Goal: Task Accomplishment & Management: Manage account settings

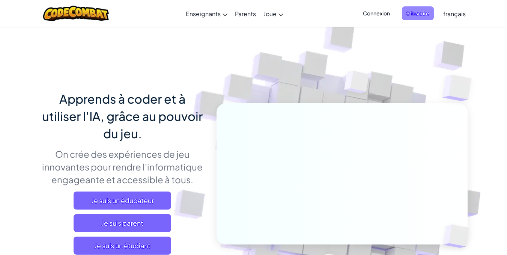
click at [415, 14] on span "S'inscrire" at bounding box center [418, 13] width 32 height 14
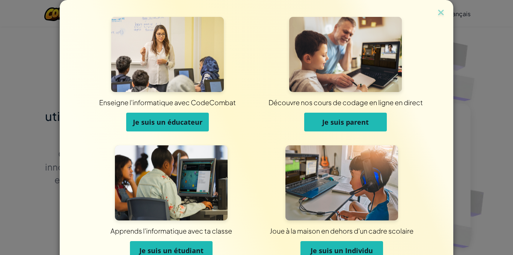
scroll to position [42, 0]
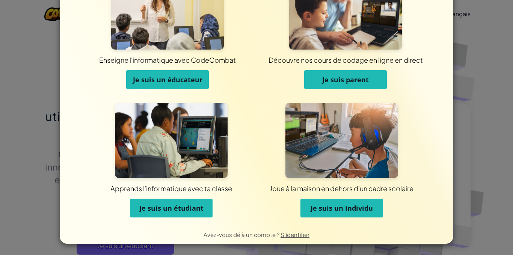
click at [167, 204] on span "Je suis un étudiant" at bounding box center [171, 207] width 64 height 9
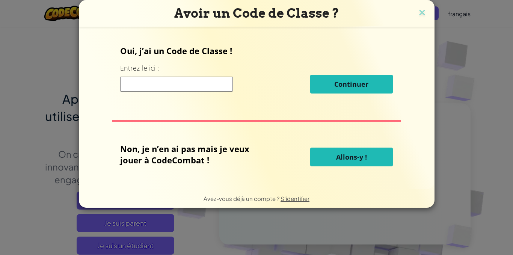
scroll to position [0, 0]
click at [189, 86] on input at bounding box center [176, 84] width 113 height 15
type input "GoatSwimIce"
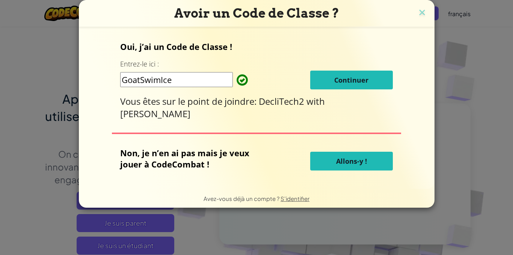
click at [329, 87] on button "Continuer" at bounding box center [351, 80] width 83 height 19
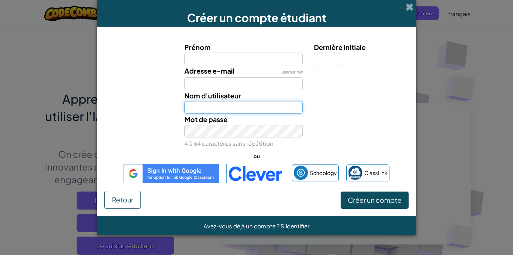
type input "yassinezekri1"
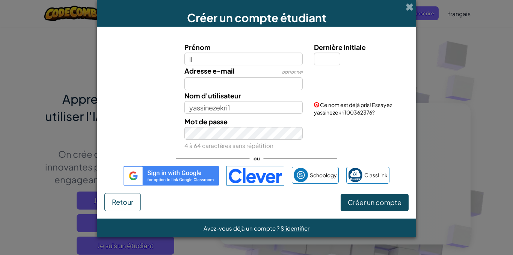
type input "i"
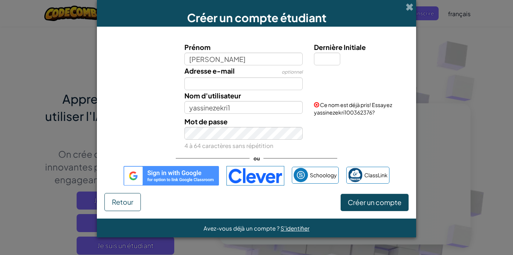
type input "elias"
type input "Elias"
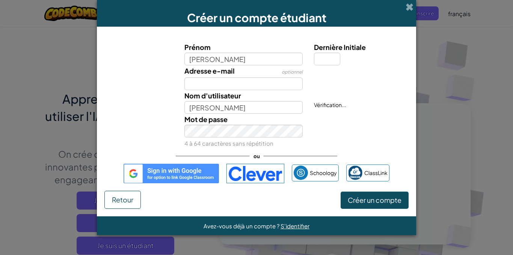
click at [145, 182] on img at bounding box center [170, 174] width 95 height 20
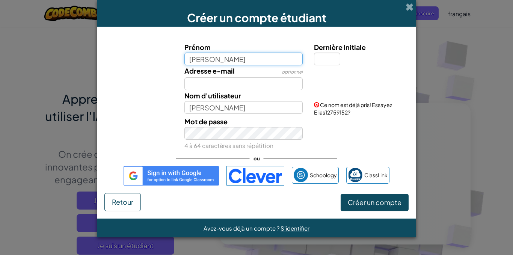
click at [210, 55] on input "elias" at bounding box center [243, 59] width 119 height 13
type input "eliaslonghin"
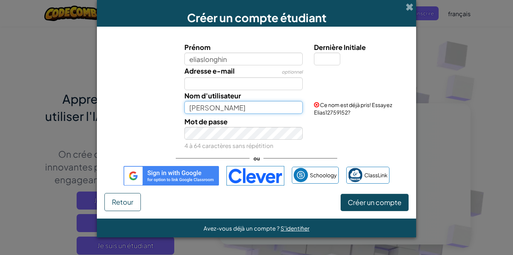
type input "Eliaslonghin"
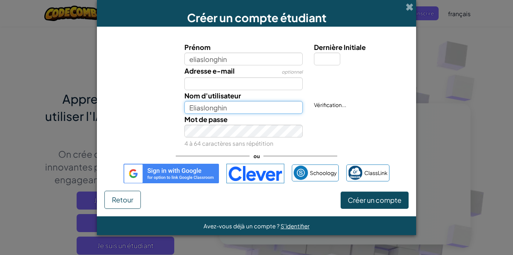
click at [259, 111] on input "Eliaslonghin" at bounding box center [243, 107] width 119 height 13
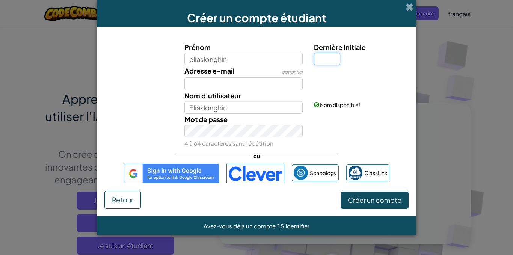
click at [317, 63] on input "Dernière Initiale" at bounding box center [327, 59] width 26 height 13
type input "1"
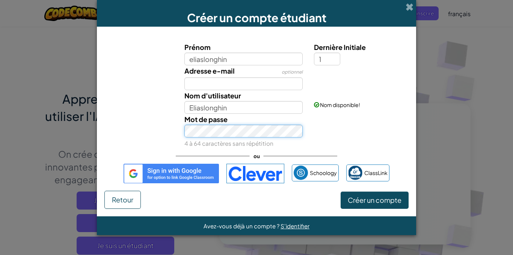
type input "Eliaslonghin1"
click at [160, 137] on div "Mot de passe 4 à 64 caractères sans répétition" at bounding box center [256, 131] width 311 height 35
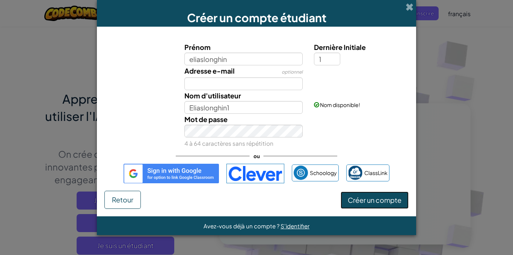
click at [384, 204] on button "Créer un compte" at bounding box center [374, 199] width 68 height 17
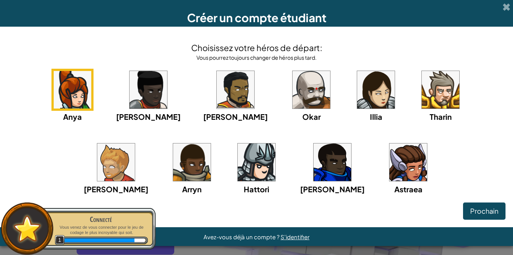
click at [238, 171] on img at bounding box center [257, 162] width 38 height 38
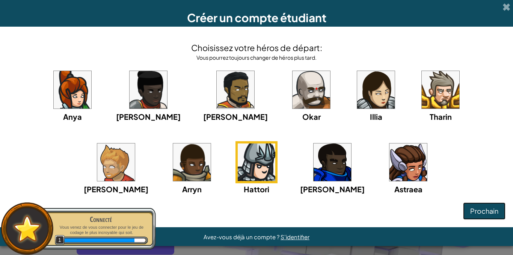
click at [475, 210] on span "Prochain" at bounding box center [484, 210] width 28 height 9
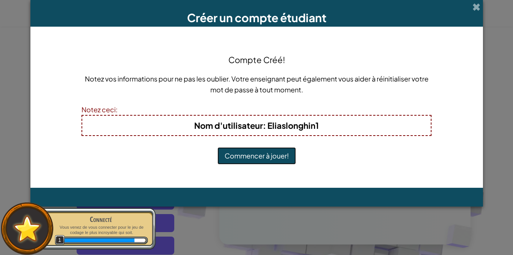
click at [280, 158] on button "Commencer à jouer!" at bounding box center [256, 155] width 78 height 17
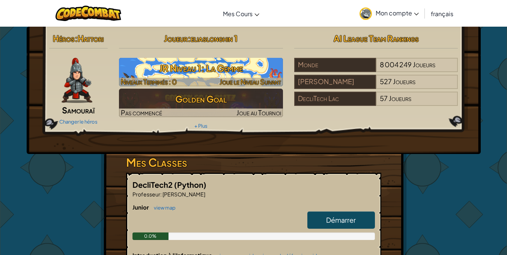
click at [218, 65] on h3 "JR Niveau 1: La Gemme" at bounding box center [201, 68] width 164 height 17
select select "fr"
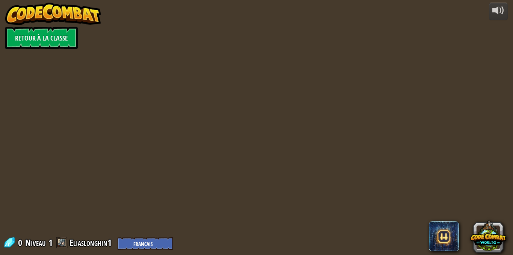
select select "fr"
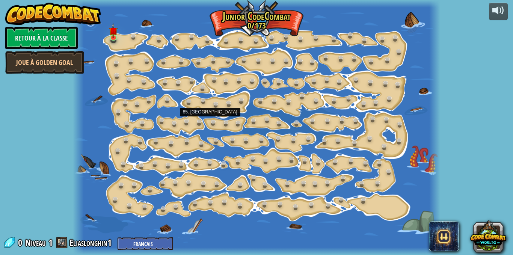
select select "fr"
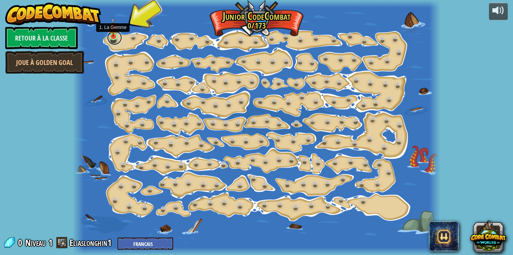
click at [111, 38] on link at bounding box center [114, 37] width 15 height 15
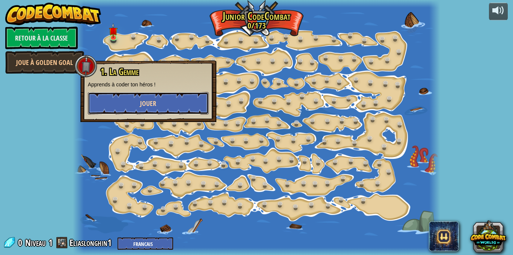
click at [148, 101] on span "Jouer" at bounding box center [148, 103] width 16 height 9
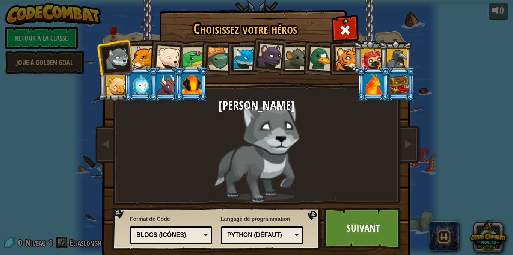
click at [158, 237] on div "Blocs (icônes)" at bounding box center [168, 235] width 65 height 9
click at [344, 238] on link "Suivant" at bounding box center [362, 227] width 78 height 41
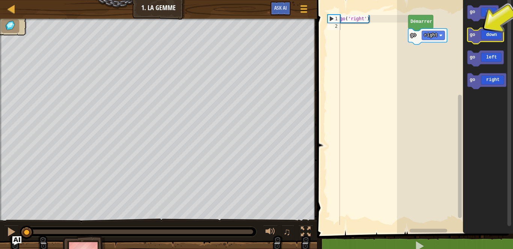
click at [478, 38] on icon "Espace de travail de Blocky" at bounding box center [485, 36] width 36 height 16
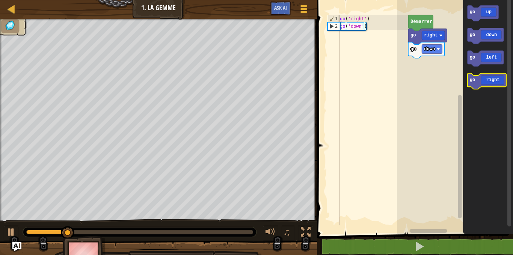
click at [470, 79] on text "go" at bounding box center [471, 79] width 5 height 5
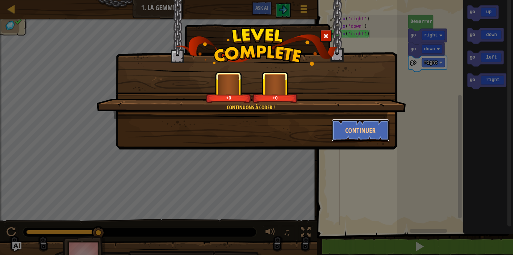
click at [337, 131] on button "Continuer" at bounding box center [360, 130] width 58 height 23
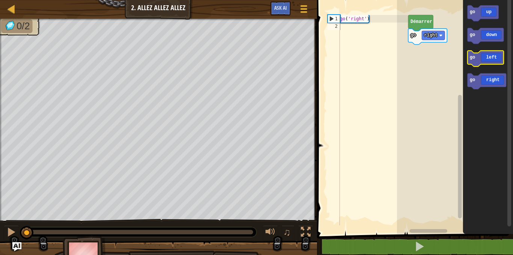
click at [490, 60] on icon "Espace de travail de Blocky" at bounding box center [485, 59] width 36 height 16
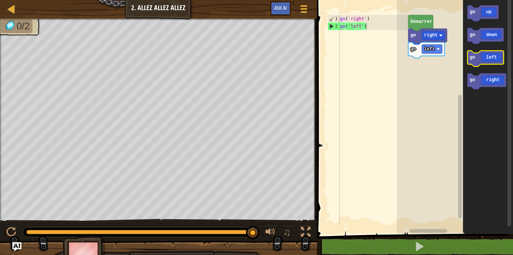
click at [483, 53] on icon "Espace de travail de Blocky" at bounding box center [485, 59] width 36 height 16
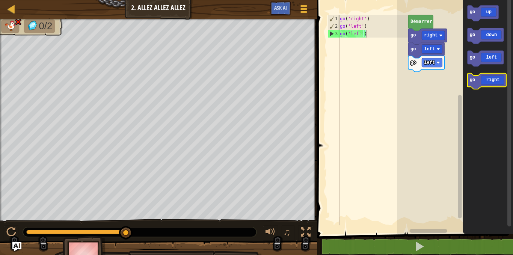
click at [483, 77] on icon "Espace de travail de Blocky" at bounding box center [486, 81] width 39 height 16
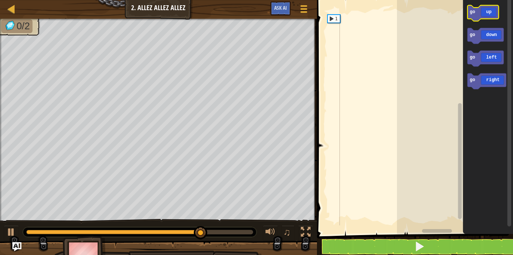
click at [471, 15] on text "go" at bounding box center [471, 11] width 5 height 5
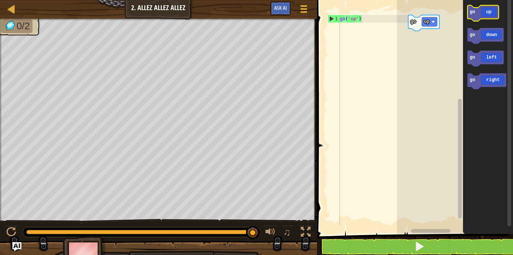
click at [474, 15] on icon "Espace de travail de Blocky" at bounding box center [482, 13] width 31 height 16
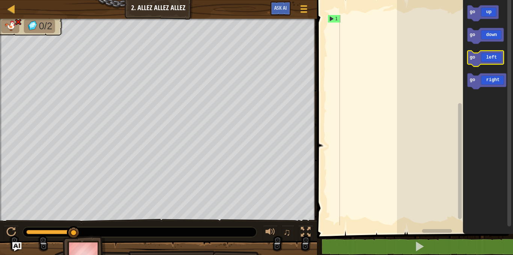
click at [479, 55] on icon "Espace de travail de Blocky" at bounding box center [485, 59] width 36 height 16
click at [479, 56] on icon "Espace de travail de Blocky" at bounding box center [485, 59] width 36 height 16
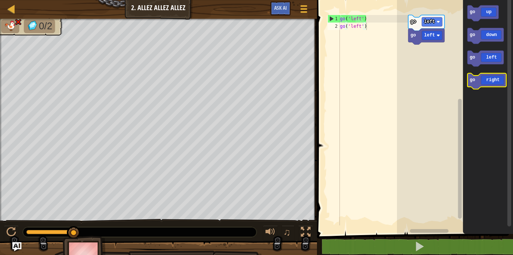
click at [483, 81] on icon "Espace de travail de Blocky" at bounding box center [486, 81] width 39 height 16
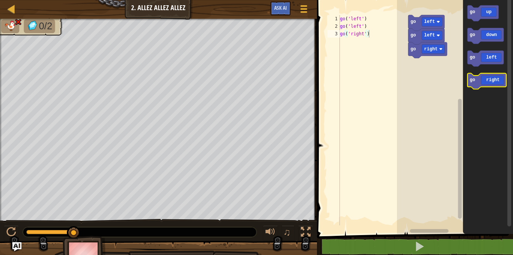
click at [485, 77] on icon "Espace de travail de Blocky" at bounding box center [486, 81] width 39 height 16
click at [484, 77] on icon "Espace de travail de Blocky" at bounding box center [486, 81] width 39 height 16
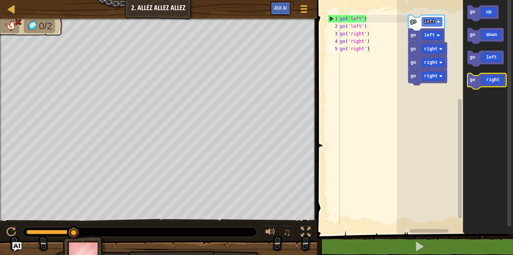
click at [484, 77] on icon "Espace de travail de Blocky" at bounding box center [486, 81] width 39 height 16
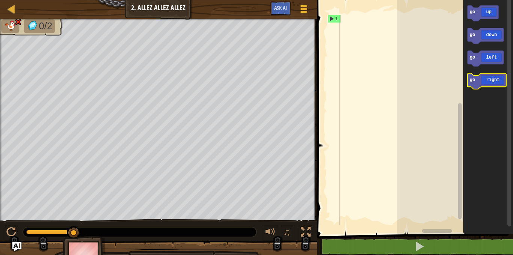
click at [479, 82] on icon "Espace de travail de Blocky" at bounding box center [486, 81] width 39 height 16
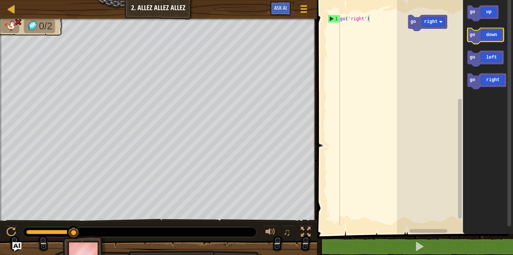
click at [483, 30] on icon "Espace de travail de Blocky" at bounding box center [485, 36] width 36 height 16
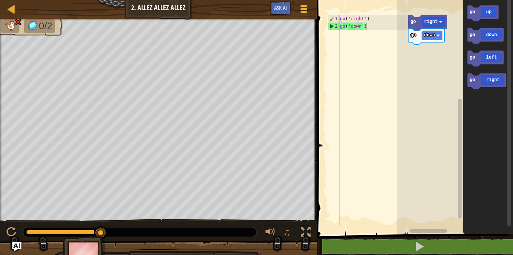
click at [473, 2] on icon "Espace de travail de Blocky" at bounding box center [488, 115] width 50 height 238
click at [474, 10] on text "go" at bounding box center [471, 11] width 5 height 5
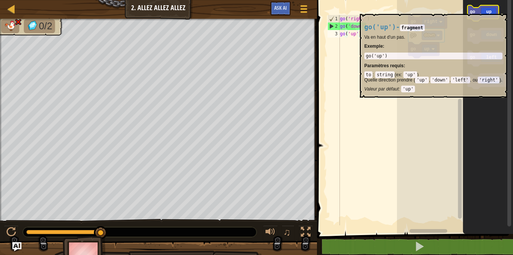
click at [474, 10] on text "go" at bounding box center [471, 11] width 5 height 5
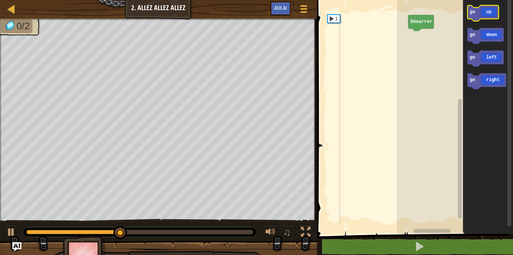
click at [486, 21] on icon "go up go down go left go right" at bounding box center [488, 115] width 50 height 238
click at [472, 12] on text "go" at bounding box center [471, 11] width 5 height 5
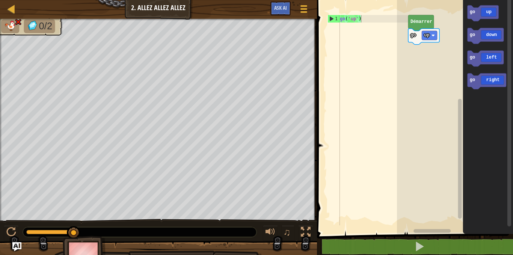
click at [248, 102] on div "Carte Junior 2. Allez allez allez Menu du jeu Ask AI 1 הההההההההההההההההההההההה…" at bounding box center [256, 127] width 513 height 255
click at [218, 223] on div "♫" at bounding box center [158, 230] width 317 height 23
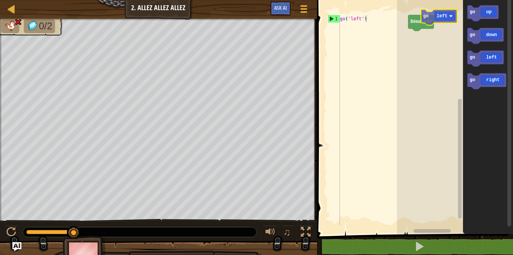
click at [434, 11] on div "Démarrer go up go down go left go right go left" at bounding box center [455, 115] width 116 height 238
click at [266, 83] on div "Carte Junior 2. Allez allez allez Menu du jeu Ask AI 1 הההההההההההההההההההההההה…" at bounding box center [256, 127] width 513 height 255
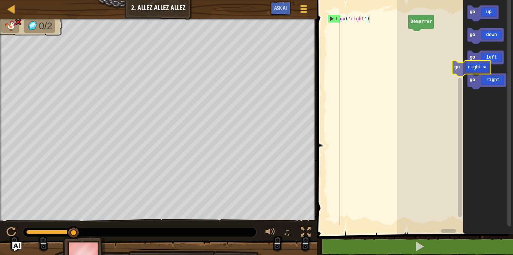
click at [431, 37] on div "Démarrer go up go down go left go right go right" at bounding box center [455, 115] width 116 height 238
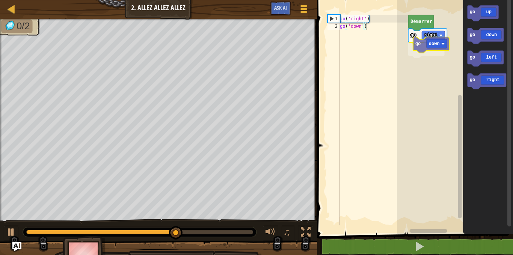
click at [434, 42] on div "Démarrer go right go down go up go down go left go right go down" at bounding box center [455, 115] width 116 height 238
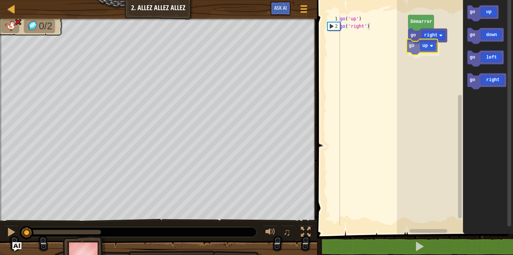
click at [425, 39] on div "Démarrer go right go up go up go down go left go right go up" at bounding box center [455, 115] width 116 height 238
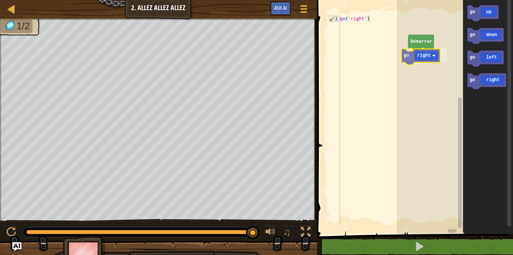
click at [423, 57] on div "Démarrer go right go up go down go left go right go right" at bounding box center [455, 115] width 116 height 238
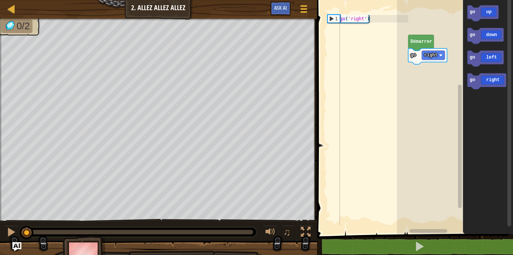
drag, startPoint x: 189, startPoint y: 227, endPoint x: 0, endPoint y: 253, distance: 190.4
click at [0, 253] on div "0/2 ♫ Loup Jeune" at bounding box center [256, 145] width 513 height 253
click at [175, 230] on div at bounding box center [139, 232] width 227 height 5
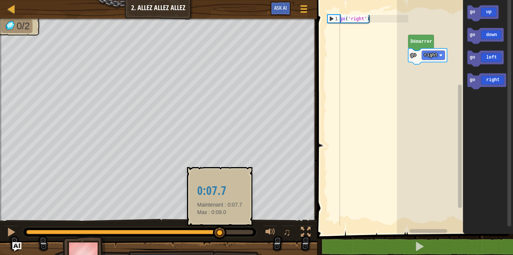
click at [220, 230] on div at bounding box center [139, 232] width 227 height 5
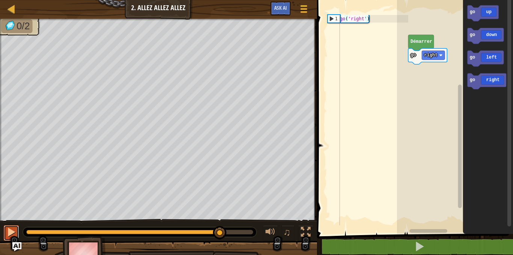
click at [8, 228] on div at bounding box center [11, 232] width 10 height 10
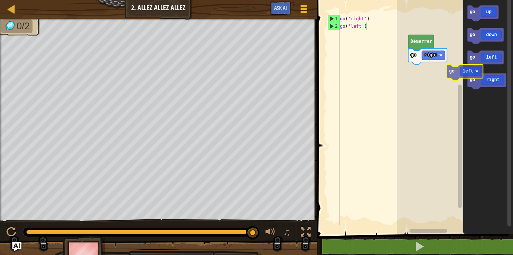
click at [486, 78] on g "go up go down go left go right" at bounding box center [486, 47] width 39 height 84
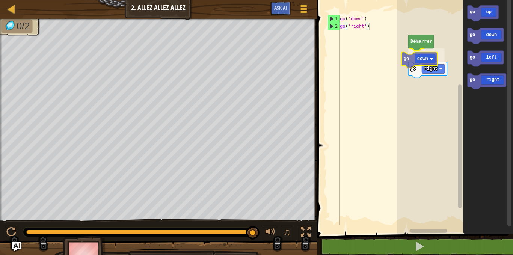
click at [412, 59] on div "Démarrer go down go right go up go down go left go right go down" at bounding box center [455, 115] width 116 height 238
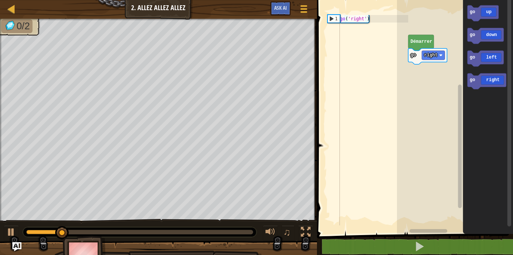
click at [280, 132] on div "Carte Junior 2. Allez allez allez Menu du jeu Ask AI 1 הההההההההההההההההההההההה…" at bounding box center [256, 127] width 513 height 255
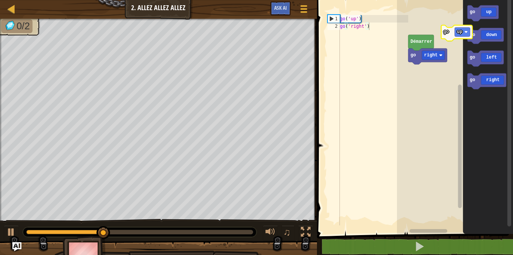
click at [457, 31] on div "go right Démarrer go up go down go left go right go up" at bounding box center [455, 115] width 116 height 238
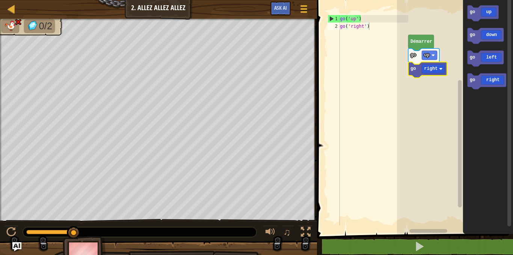
click at [425, 63] on icon "Espace de travail de Blocky" at bounding box center [427, 70] width 39 height 16
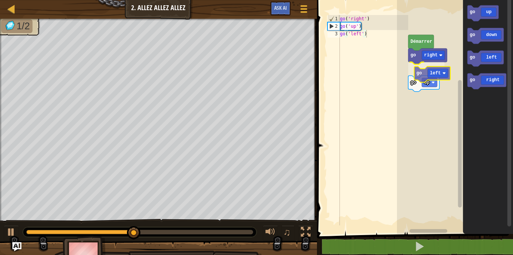
click at [437, 74] on div "Démarrer go right go left go up go up go down go left go right go left" at bounding box center [455, 115] width 116 height 238
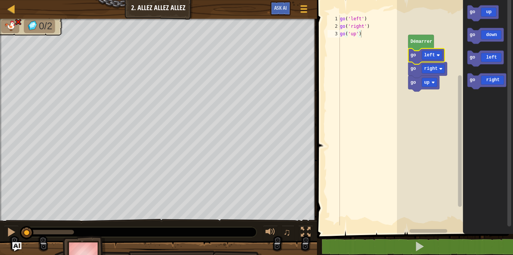
click at [427, 49] on icon "Espace de travail de Blocky" at bounding box center [426, 56] width 36 height 16
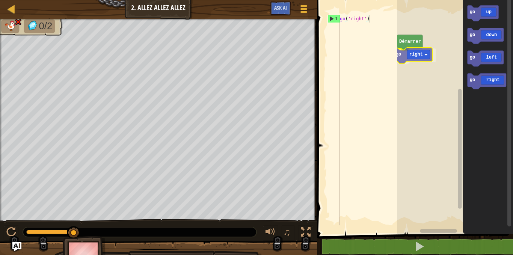
click at [417, 54] on div "Démarrer go right go up go down go left go right go right" at bounding box center [455, 115] width 116 height 238
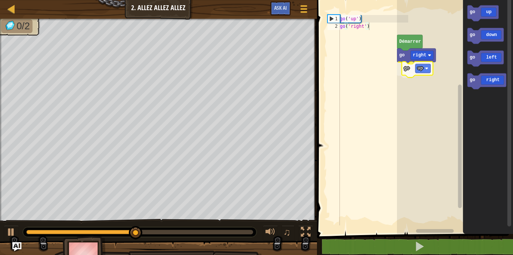
click at [414, 70] on div "go right go up Démarrer go up go down go left go right go up" at bounding box center [455, 115] width 116 height 238
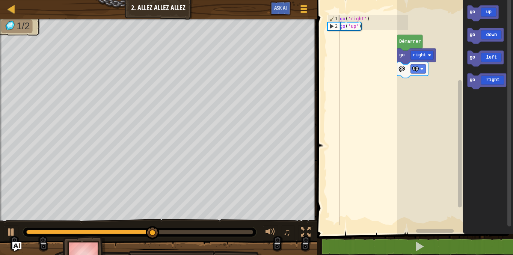
click at [471, 71] on icon "Espace de travail de Blocky" at bounding box center [488, 115] width 50 height 238
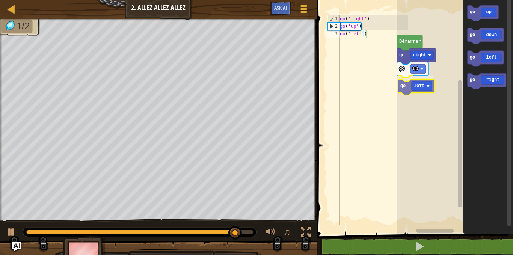
click at [416, 81] on div "go right go up go left Démarrer go up go down go left go right go left" at bounding box center [455, 115] width 116 height 238
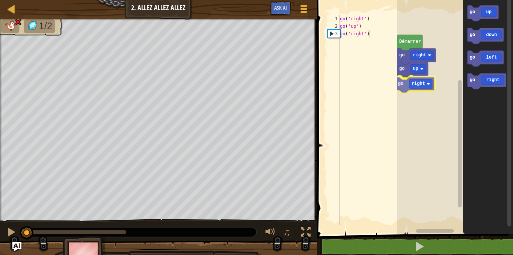
click at [414, 82] on div "go right go up go right Démarrer go up go down go left go right go right" at bounding box center [455, 115] width 116 height 238
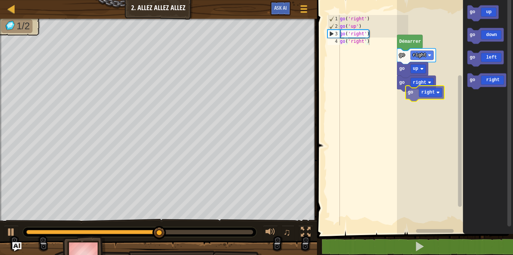
click at [418, 95] on div "Démarrer go right go up go right go up go down go left go right go right" at bounding box center [455, 115] width 116 height 238
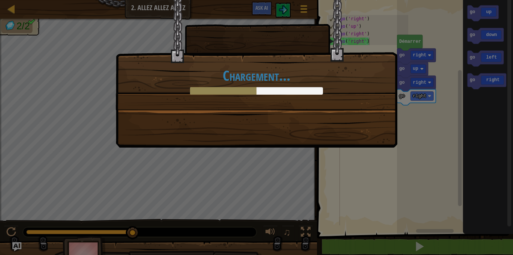
click at [418, 95] on div "Chargement..." at bounding box center [256, 127] width 513 height 255
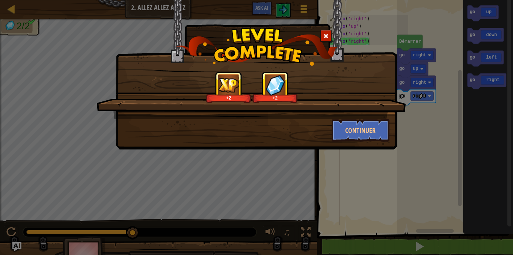
click at [327, 38] on span at bounding box center [325, 35] width 5 height 5
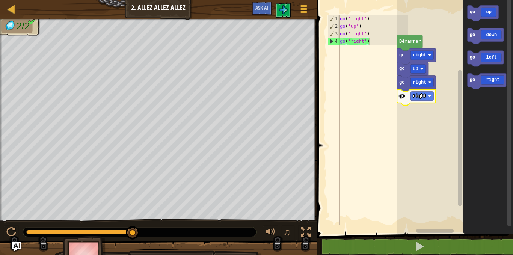
click at [448, 129] on rect "Espace de travail de Blocky" at bounding box center [455, 115] width 116 height 238
click at [177, 230] on div at bounding box center [139, 232] width 233 height 10
drag, startPoint x: 132, startPoint y: 229, endPoint x: 238, endPoint y: 238, distance: 106.5
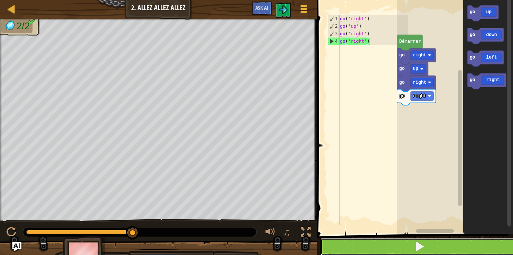
click at [345, 247] on button at bounding box center [419, 246] width 198 height 17
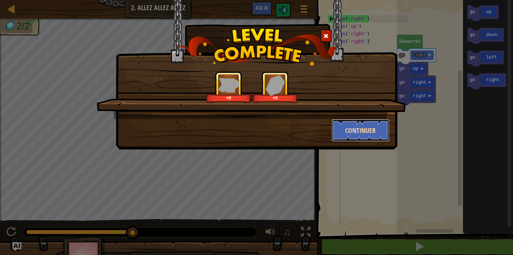
click at [371, 132] on button "Continuer" at bounding box center [360, 130] width 58 height 23
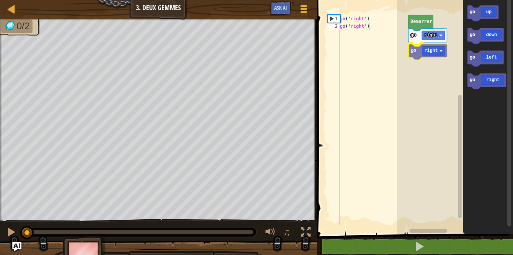
click at [426, 49] on div "go right go right Démarrer go up go down go left go right go right" at bounding box center [455, 115] width 116 height 238
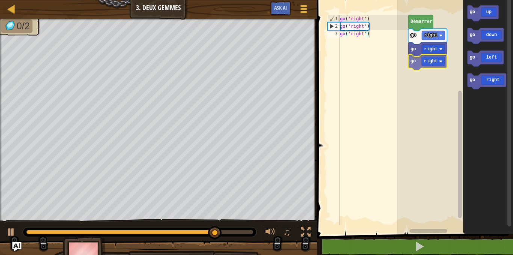
click at [442, 61] on div "go right go right go right Démarrer go up go down go left go right go right" at bounding box center [455, 115] width 116 height 238
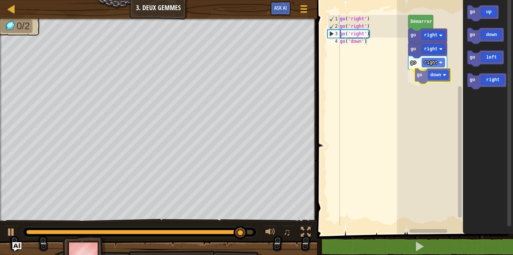
click at [430, 75] on div "go right go right go right go down Démarrer go up go down go left go right go d…" at bounding box center [455, 115] width 116 height 238
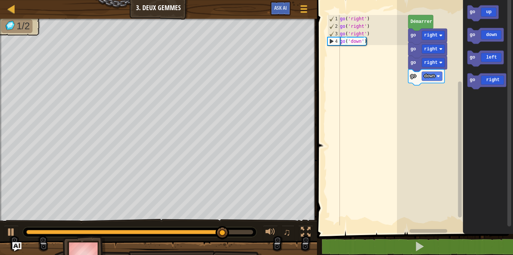
click at [434, 120] on div "go right go right go right go down Démarrer go up go down go left go right" at bounding box center [455, 115] width 116 height 238
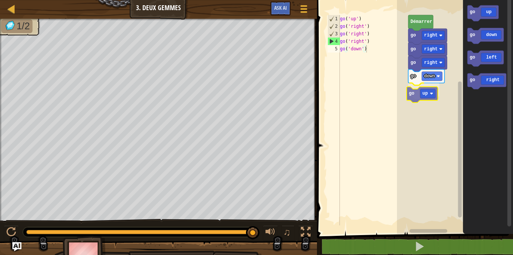
click at [415, 98] on div "go right go right go right go down go up Démarrer go up go down go left go righ…" at bounding box center [455, 115] width 116 height 238
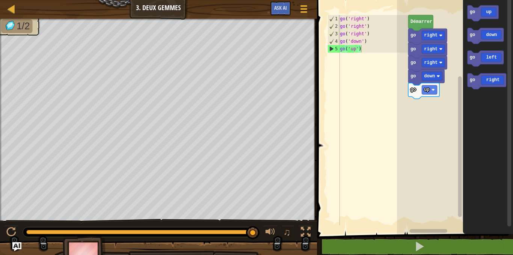
click at [420, 96] on div "go right go right go right go down go up Démarrer go up go down go left go right" at bounding box center [455, 115] width 116 height 238
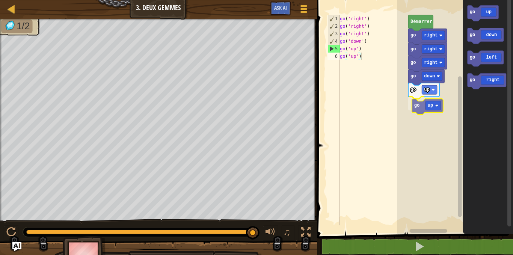
click at [422, 102] on div "go right go right go right go down go up go up Démarrer go up go down go left g…" at bounding box center [455, 115] width 116 height 238
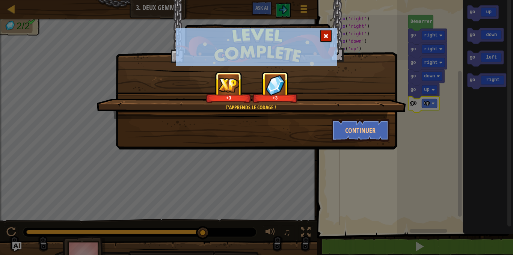
drag, startPoint x: 422, startPoint y: 102, endPoint x: 336, endPoint y: 36, distance: 108.9
click at [336, 36] on div "T'apprends le codage ! +3 +3 Continuer" at bounding box center [256, 127] width 513 height 255
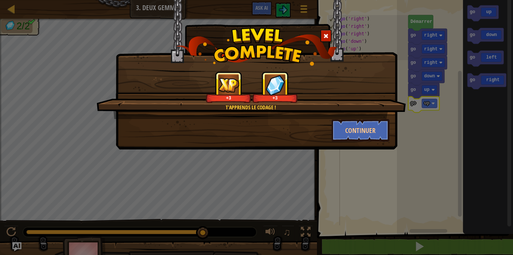
drag, startPoint x: 416, startPoint y: 214, endPoint x: 416, endPoint y: 244, distance: 29.6
click at [416, 244] on div "T'apprends le codage ! +3 +3 Continuer" at bounding box center [256, 127] width 513 height 255
click at [365, 132] on button "Continuer" at bounding box center [360, 130] width 58 height 23
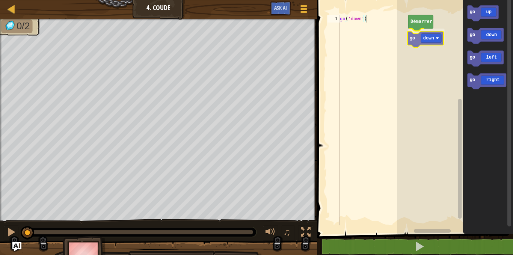
click at [410, 33] on div "Démarrer go down go up go down go left go right go down" at bounding box center [455, 115] width 116 height 238
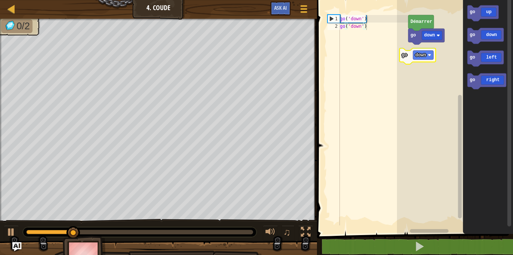
click at [413, 60] on div "go down Démarrer go down go up go down go left go right go down" at bounding box center [455, 115] width 116 height 238
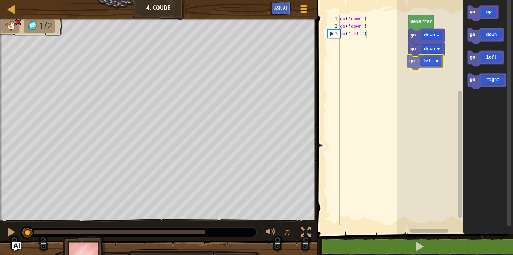
click at [412, 64] on div "go down go left go down Démarrer go up go down go left go right go left" at bounding box center [455, 115] width 116 height 238
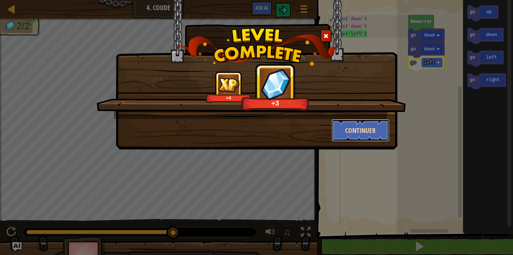
drag, startPoint x: 366, startPoint y: 134, endPoint x: 377, endPoint y: 129, distance: 11.3
click at [377, 129] on button "Continuer" at bounding box center [360, 130] width 58 height 23
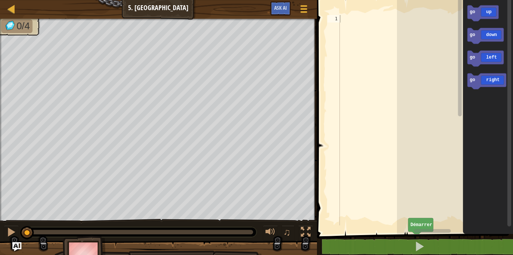
click at [446, 42] on div "Démarrer go up go down go left go right" at bounding box center [455, 115] width 116 height 238
click at [447, 36] on div "Démarrer go up go down go left go right go left" at bounding box center [455, 115] width 116 height 238
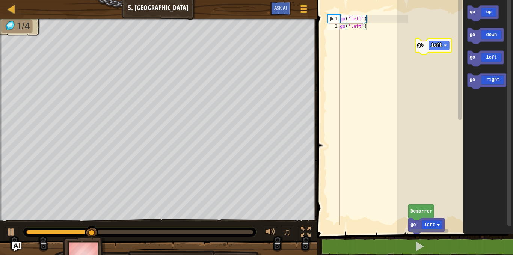
click at [433, 46] on div "go left Démarrer go up go down go left go right go left" at bounding box center [455, 115] width 116 height 238
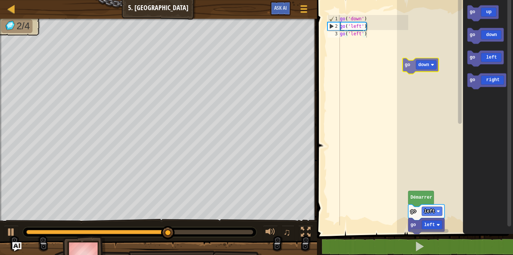
click at [409, 63] on div "go left go left Démarrer go up go down go left go right go down" at bounding box center [455, 115] width 116 height 238
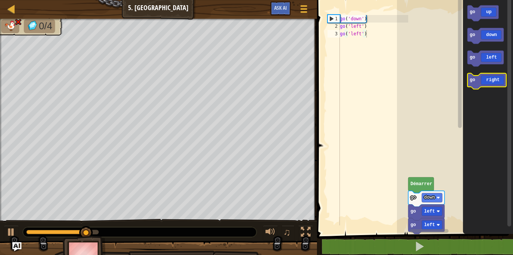
click at [485, 84] on icon "Espace de travail de Blocky" at bounding box center [486, 81] width 39 height 16
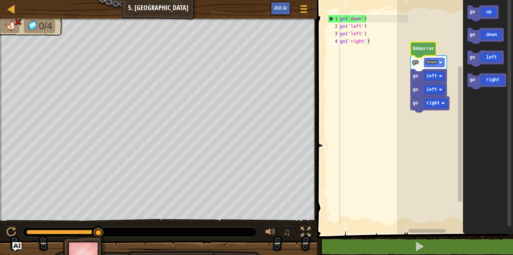
click at [417, 41] on rect "Espace de travail de Blocky" at bounding box center [455, 115] width 116 height 238
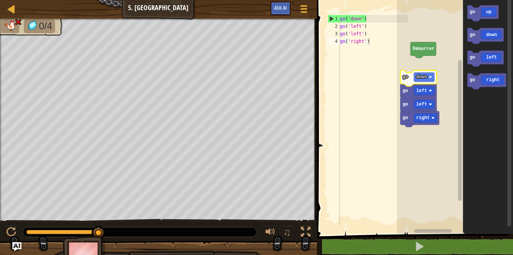
click at [407, 71] on rect "Espace de travail de Blocky" at bounding box center [455, 115] width 116 height 238
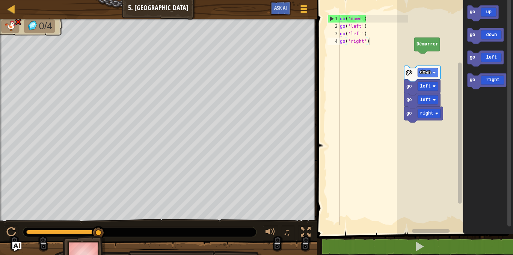
click at [403, 76] on rect "Espace de travail de Blocky" at bounding box center [455, 115] width 116 height 238
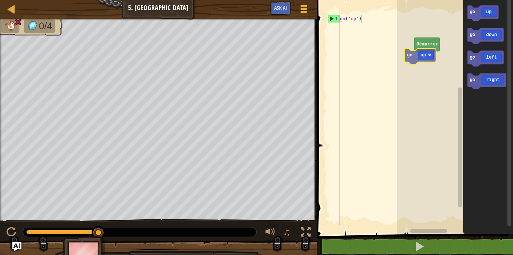
click at [418, 58] on div "Démarrer go up go down go left go right go up" at bounding box center [455, 115] width 116 height 238
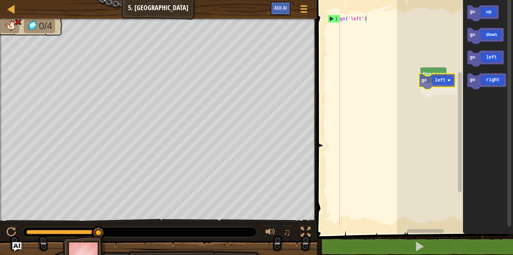
click at [438, 87] on div "Démarrer go left go up go down go left go right go left" at bounding box center [455, 115] width 116 height 238
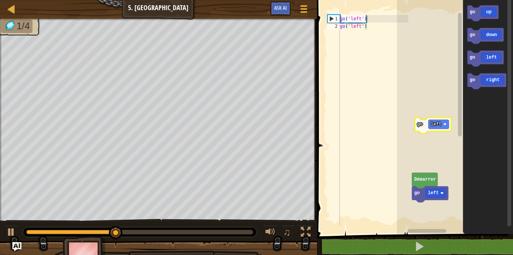
click at [432, 138] on div "go left Démarrer go up go down go left go right go left" at bounding box center [455, 115] width 116 height 238
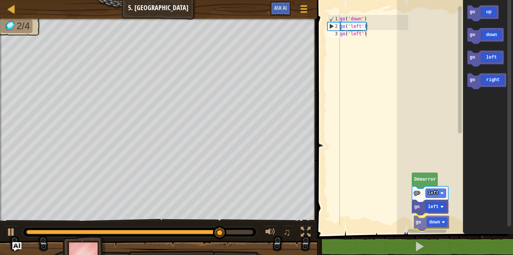
click at [425, 222] on div "Démarrer go left go left go down go up go down go left go right go down" at bounding box center [455, 115] width 116 height 238
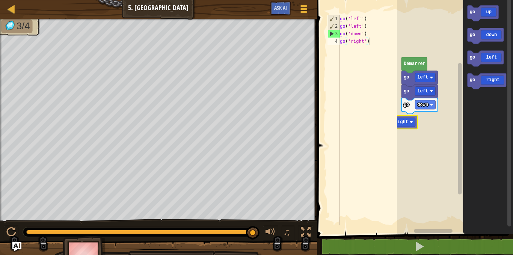
click at [397, 118] on div "Démarrer go left go left go down go right go up go down go left go right go rig…" at bounding box center [455, 115] width 116 height 238
click at [433, 112] on div "Démarrer go left go left go down go right go up go down go left go right go rig…" at bounding box center [455, 115] width 116 height 238
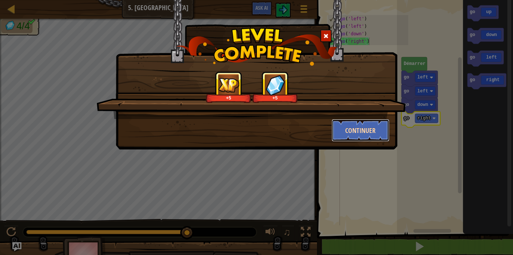
click at [347, 134] on button "Continuer" at bounding box center [360, 130] width 58 height 23
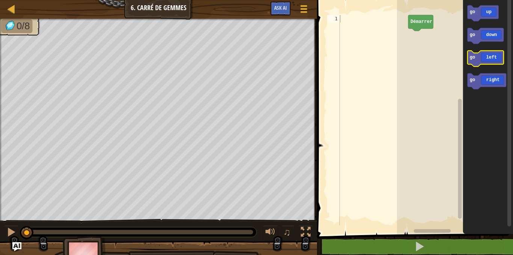
click at [484, 66] on rect "Espace de travail de Blocky" at bounding box center [485, 59] width 36 height 16
click at [433, 24] on div "Démarrer go up go down go left go right go left" at bounding box center [455, 115] width 116 height 238
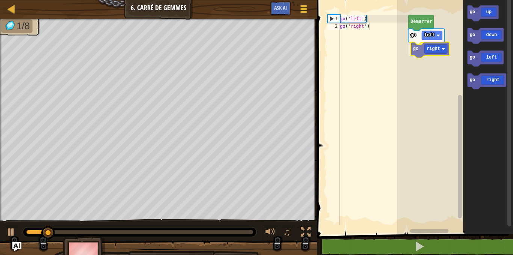
click at [435, 45] on div "go left go right Démarrer go up go down go left go right go right" at bounding box center [455, 115] width 116 height 238
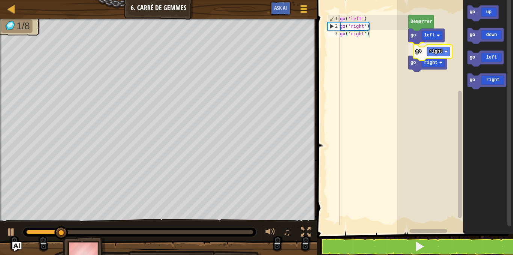
click at [430, 59] on div "go left go right go right Démarrer go up go down go left go right go right" at bounding box center [455, 115] width 116 height 238
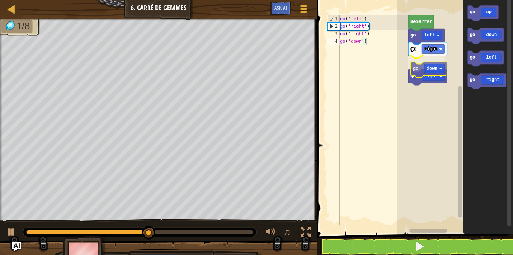
click at [426, 67] on div "go left go right go down go right Démarrer go up go down go left go right go do…" at bounding box center [455, 115] width 116 height 238
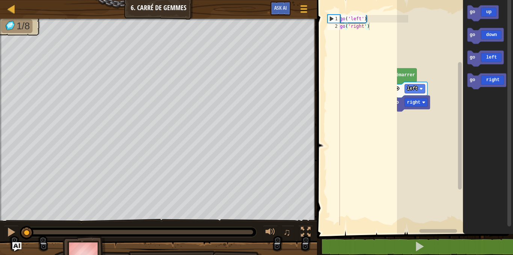
click at [0, 70] on div "Carte Junior 6. Carré de Gemmes Menu du jeu Ask AI 1 הההההההההההההההההההההההההה…" at bounding box center [256, 127] width 513 height 255
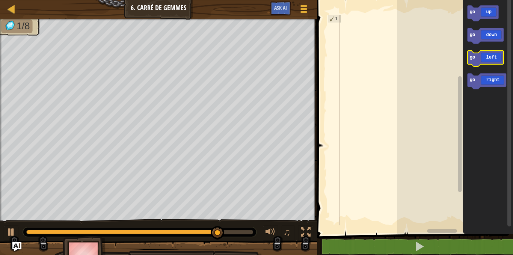
click at [480, 59] on icon "Espace de travail de Blocky" at bounding box center [485, 59] width 36 height 16
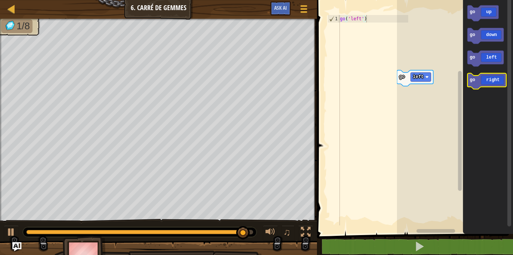
click at [490, 84] on icon "Espace de travail de Blocky" at bounding box center [486, 81] width 39 height 16
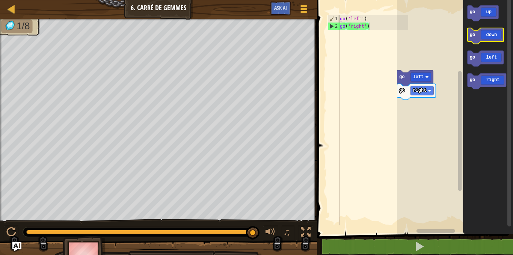
click at [475, 31] on icon "Espace de travail de Blocky" at bounding box center [485, 36] width 36 height 16
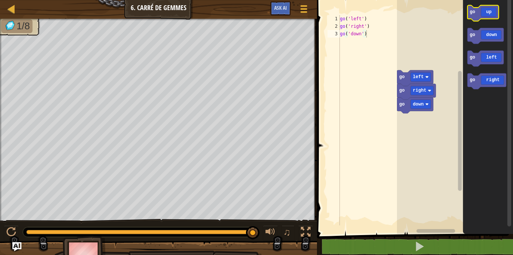
click at [473, 20] on icon "Espace de travail de Blocky" at bounding box center [482, 13] width 31 height 16
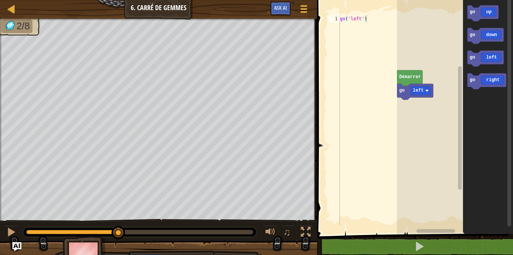
click at [507, 104] on div "go left Démarrer go up go down go left go right" at bounding box center [455, 115] width 116 height 238
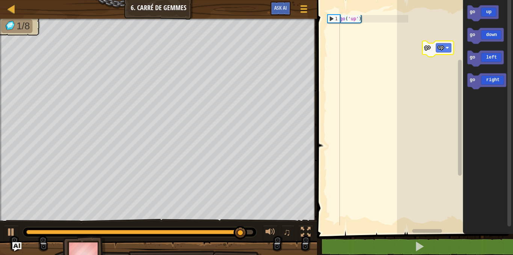
click at [428, 56] on div "go up go down go left go right go up" at bounding box center [455, 115] width 116 height 238
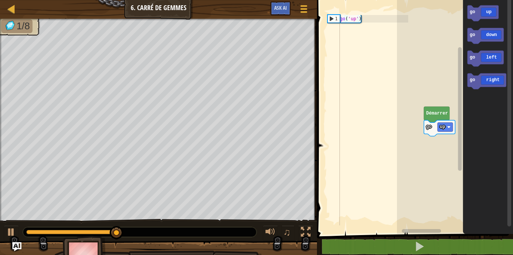
click at [449, 107] on rect "Espace de travail de Blocky" at bounding box center [455, 115] width 116 height 238
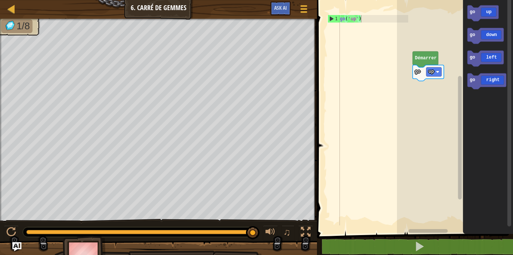
click at [438, 51] on rect "Espace de travail de Blocky" at bounding box center [455, 115] width 116 height 238
click at [413, 92] on div "go up go left Démarrer go up go down go left go right go left" at bounding box center [455, 115] width 116 height 238
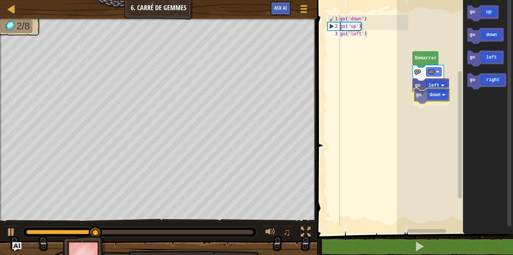
click at [428, 102] on div "go up go left go down Démarrer go up go down go left go right go down" at bounding box center [455, 115] width 116 height 238
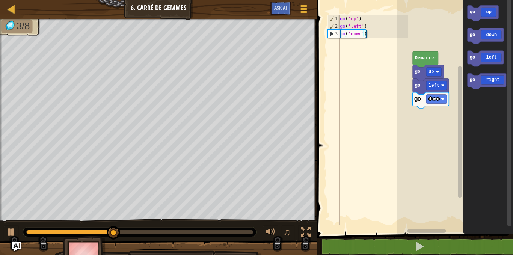
click at [442, 91] on div "go up go left go down Démarrer go up go down go left go right" at bounding box center [455, 115] width 116 height 238
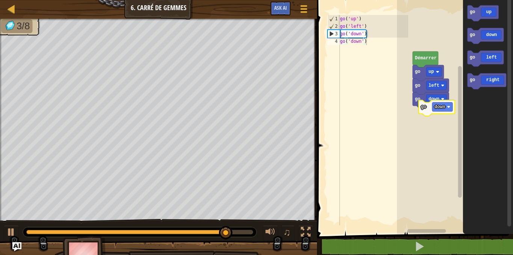
click at [434, 106] on div "go up go left go down Démarrer go down go up go down go left go right go down" at bounding box center [455, 115] width 116 height 238
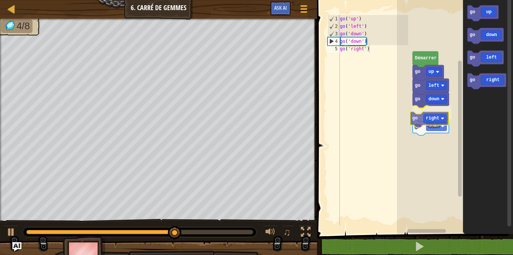
click at [419, 121] on div "go down go right go down go left go up Démarrer go up go down go left go right …" at bounding box center [455, 115] width 116 height 238
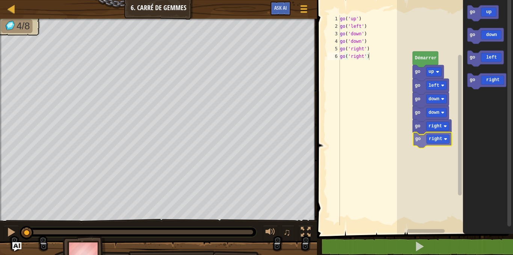
click at [422, 142] on div "go down go down go right go right go left go up Démarrer go up go down go left …" at bounding box center [455, 115] width 116 height 238
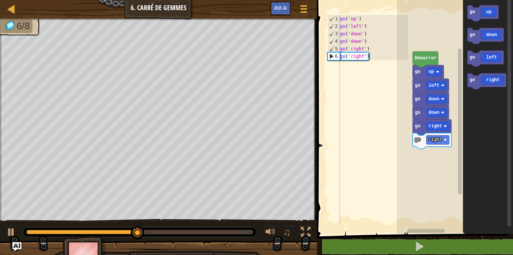
click at [444, 126] on div "go down go down go right go right go left go up Démarrer go up go down go left …" at bounding box center [455, 115] width 116 height 238
click at [458, 93] on div "go down go down go right go right go left go up Démarrer go up go down go left …" at bounding box center [455, 115] width 116 height 238
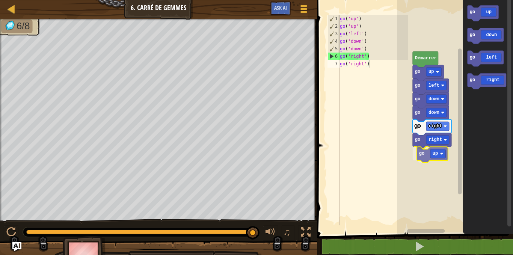
click at [441, 152] on div "go down go down go right go right go up go left go up Démarrer go up go down go…" at bounding box center [455, 115] width 116 height 238
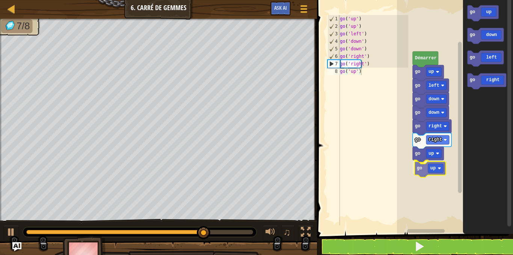
click at [430, 168] on div "go down go down go right go right go up go up go left go up Démarrer go up go d…" at bounding box center [455, 115] width 116 height 238
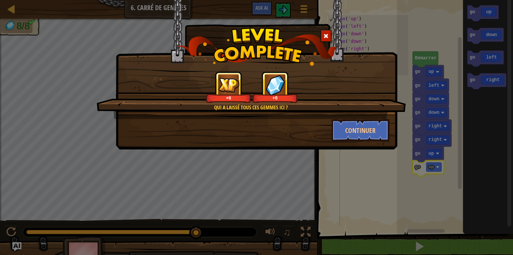
click at [325, 35] on span at bounding box center [325, 35] width 5 height 5
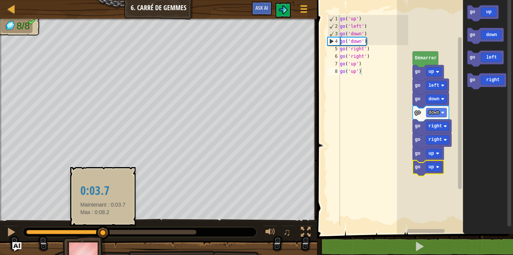
drag, startPoint x: 196, startPoint y: 232, endPoint x: 93, endPoint y: 228, distance: 102.5
click at [96, 228] on div at bounding box center [103, 233] width 14 height 14
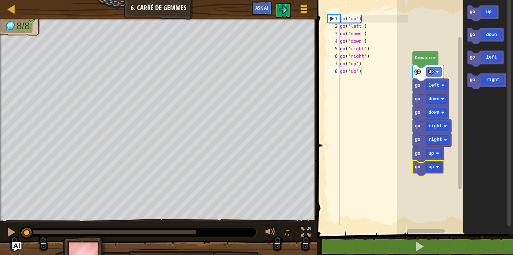
drag, startPoint x: 89, startPoint y: 228, endPoint x: 20, endPoint y: 221, distance: 70.1
click at [20, 221] on div "♫" at bounding box center [158, 230] width 317 height 23
click at [9, 227] on div at bounding box center [11, 232] width 10 height 10
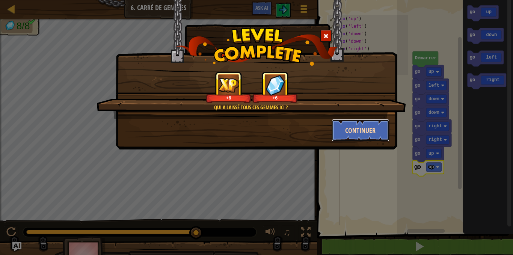
click at [375, 131] on button "Continuer" at bounding box center [360, 130] width 58 height 23
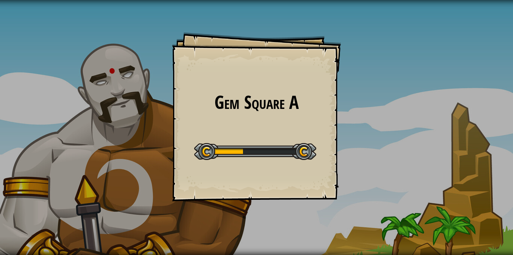
click at [375, 131] on div "Gem Square A Goals Start Level Erreur de chargement du serveur Vous avez besoin…" at bounding box center [256, 127] width 513 height 255
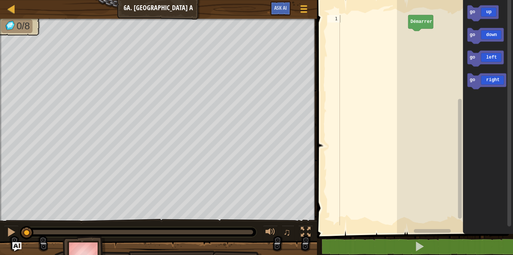
click at [15, 0] on html "Carte Junior 6a. Gem Square A Menu du jeu Ask AI 1 הההההההההההההההההההההההההההה…" at bounding box center [256, 0] width 513 height 0
click at [228, 243] on div "0/8 ♫ Loup Jeune" at bounding box center [256, 145] width 513 height 253
drag, startPoint x: 246, startPoint y: 255, endPoint x: 368, endPoint y: 255, distance: 122.7
click at [368, 0] on html "Carte Junior 6a. Gem Square A Menu du jeu Ask AI 1 הההההההההההההההההההההההההההה…" at bounding box center [256, 0] width 513 height 0
click at [223, 213] on div "0/8 ♫ Loup Jeune" at bounding box center [256, 145] width 513 height 253
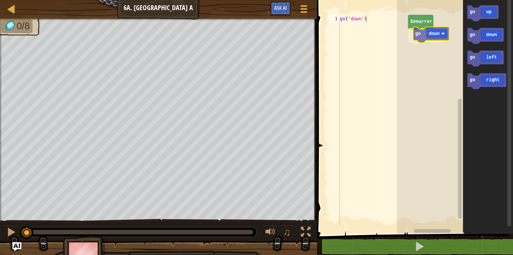
click at [435, 40] on div "Démarrer go down go up go down go left go right go down" at bounding box center [455, 115] width 116 height 238
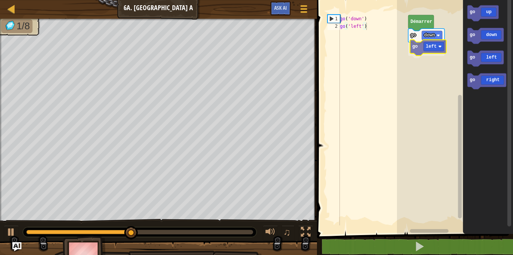
click at [428, 47] on div "go down go left Démarrer go up go down go left go right go left" at bounding box center [455, 115] width 116 height 238
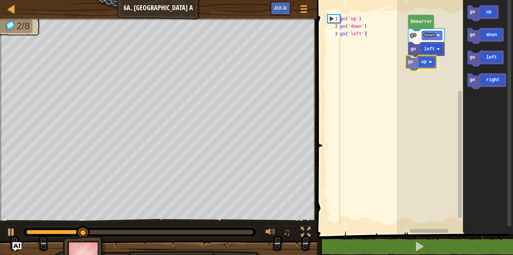
click at [423, 64] on div "go down go left go up Démarrer go up go down go left go right go up" at bounding box center [455, 115] width 116 height 238
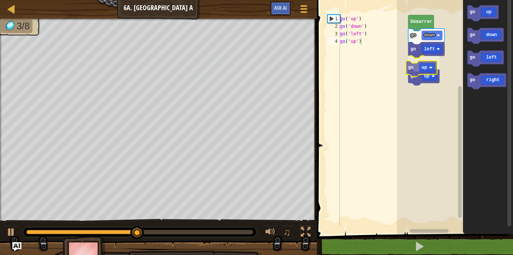
click at [417, 64] on div "go down go left go up go up Démarrer go up go down go left go right go up" at bounding box center [455, 115] width 116 height 238
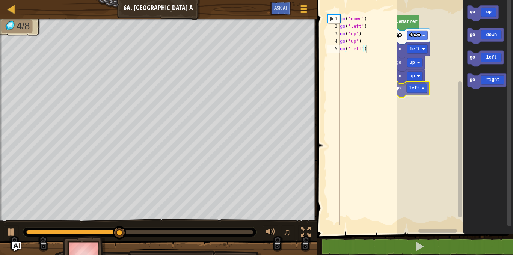
click at [425, 87] on div "go down go left go up go up go left Démarrer go up go down go left go right go …" at bounding box center [455, 115] width 116 height 238
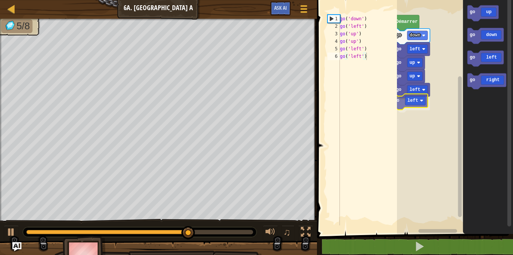
click at [409, 104] on div "go down go left go up go up go left go left Démarrer go up go down go left go r…" at bounding box center [455, 115] width 116 height 238
click at [480, 98] on icon "go up go down go left go right" at bounding box center [488, 115] width 50 height 238
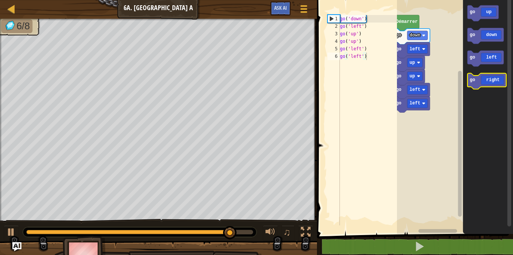
click at [471, 65] on g "go up go down go left go right" at bounding box center [486, 47] width 39 height 84
click at [460, 56] on div "go down go left go up go up go left go left Démarrer go up go down go left go r…" at bounding box center [455, 115] width 116 height 238
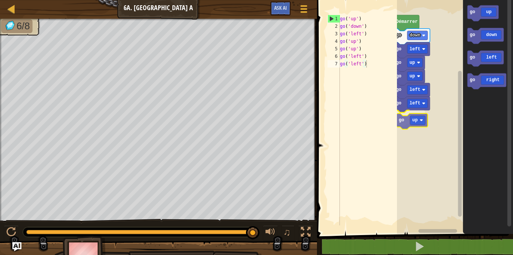
click at [407, 121] on div "go down go left go up go up go left go left go up Démarrer go up go down go lef…" at bounding box center [455, 115] width 116 height 238
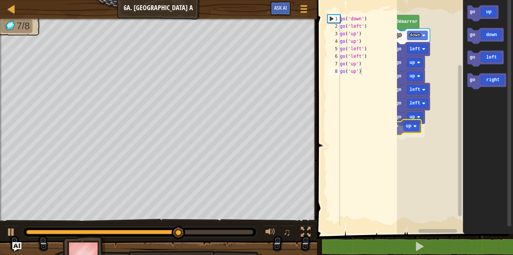
click at [410, 131] on div "go down go left go up go up go left go left go up go up Démarrer go up go down …" at bounding box center [455, 115] width 116 height 238
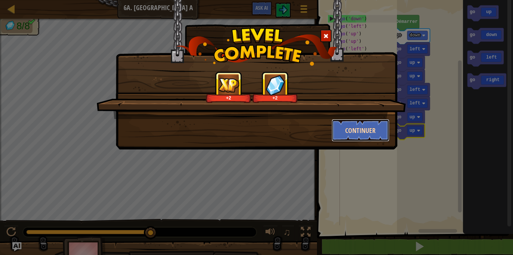
click at [357, 120] on button "Continuer" at bounding box center [360, 130] width 58 height 23
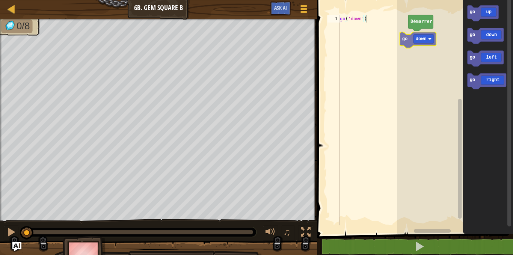
click at [425, 45] on div "Démarrer go down go up go down go left go right go down" at bounding box center [455, 115] width 116 height 238
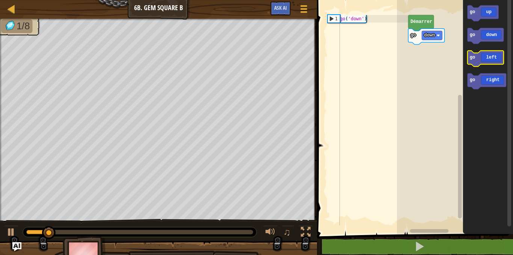
click at [490, 52] on icon "Espace de travail de Blocky" at bounding box center [485, 59] width 36 height 16
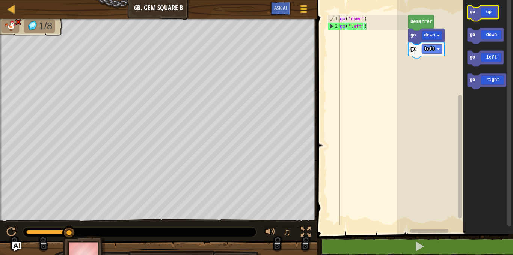
click at [483, 18] on icon "Espace de travail de Blocky" at bounding box center [482, 13] width 31 height 16
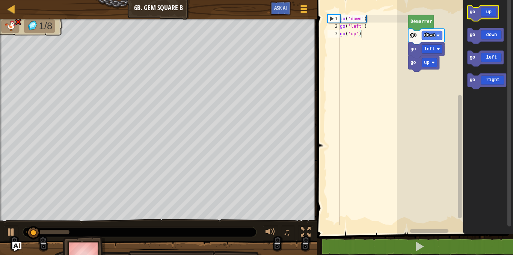
click at [480, 15] on icon "Espace de travail de Blocky" at bounding box center [482, 13] width 31 height 16
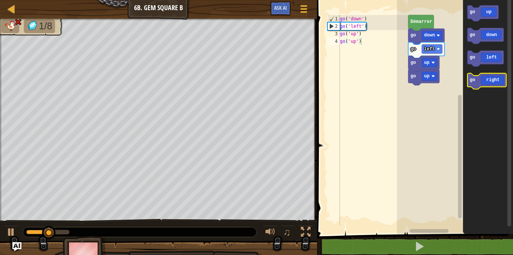
click at [499, 80] on icon "Espace de travail de Blocky" at bounding box center [486, 81] width 39 height 16
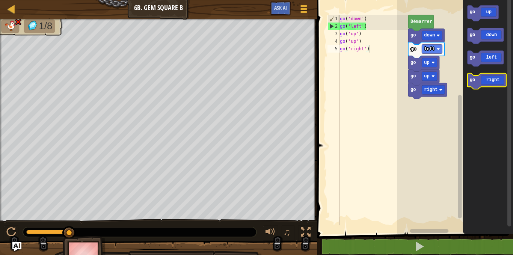
click at [493, 79] on icon "Espace de travail de Blocky" at bounding box center [486, 81] width 39 height 16
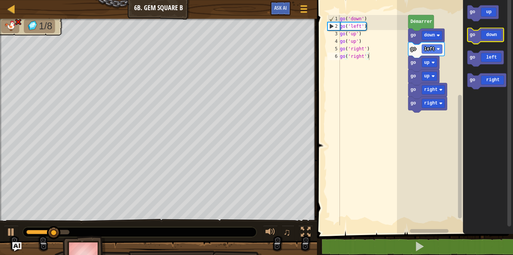
click at [484, 35] on icon "Espace de travail de Blocky" at bounding box center [485, 36] width 36 height 16
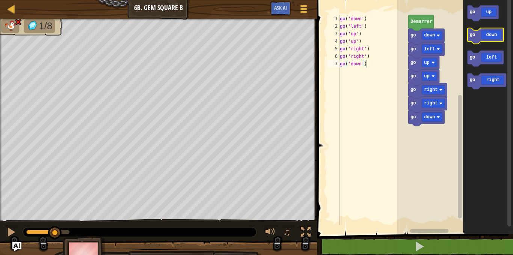
click at [483, 34] on icon "Espace de travail de Blocky" at bounding box center [485, 36] width 36 height 16
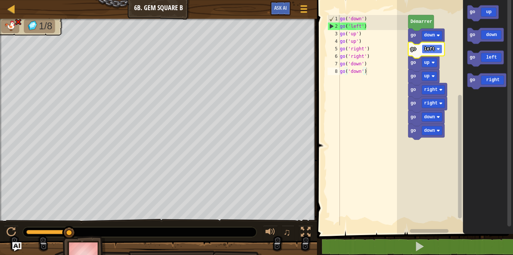
click at [431, 48] on text "left" at bounding box center [429, 49] width 11 height 5
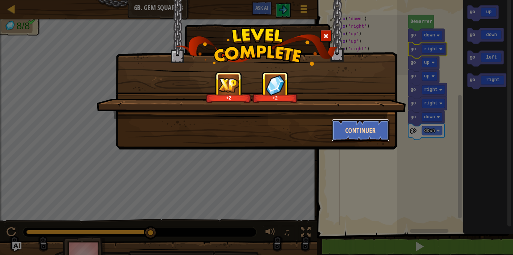
click at [368, 137] on button "Continuer" at bounding box center [360, 130] width 58 height 23
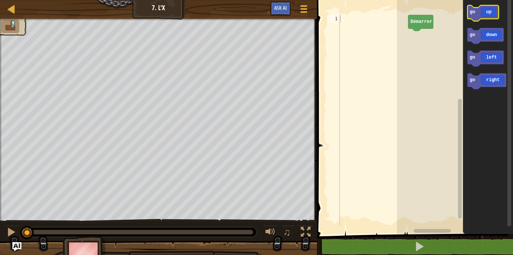
click at [478, 14] on icon "Espace de travail de Blocky" at bounding box center [482, 13] width 31 height 16
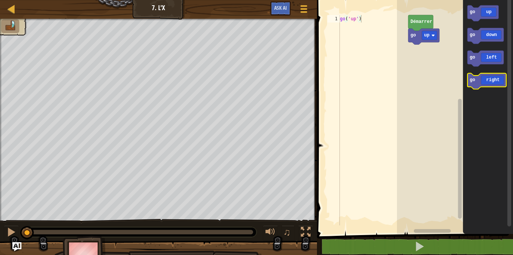
click at [487, 83] on icon "Espace de travail de Blocky" at bounding box center [486, 81] width 39 height 16
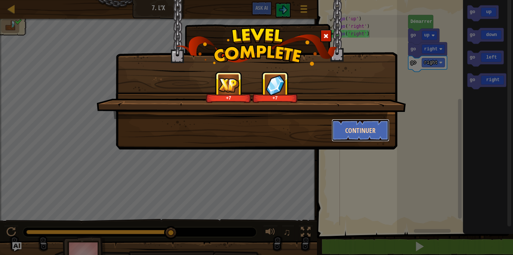
click at [359, 127] on button "Continuer" at bounding box center [360, 130] width 58 height 23
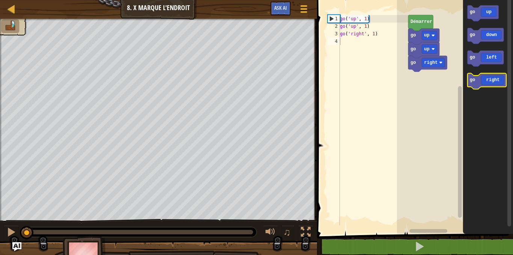
click at [499, 78] on icon "Espace de travail de Blocky" at bounding box center [486, 81] width 39 height 16
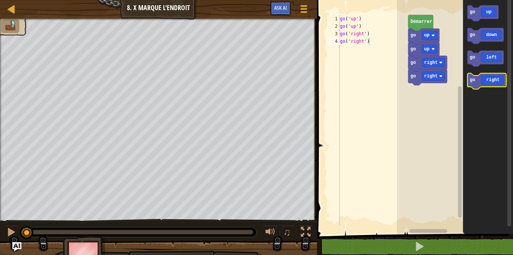
click at [497, 80] on icon "Espace de travail de Blocky" at bounding box center [486, 81] width 39 height 16
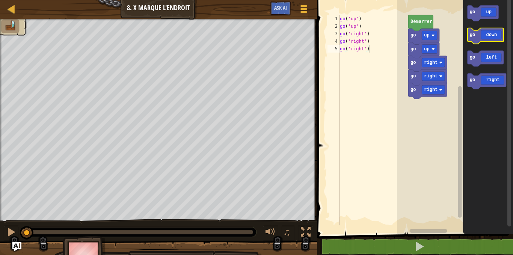
click at [485, 39] on icon "Espace de travail de Blocky" at bounding box center [485, 36] width 36 height 16
click at [483, 38] on icon "Espace de travail de Blocky" at bounding box center [485, 36] width 36 height 16
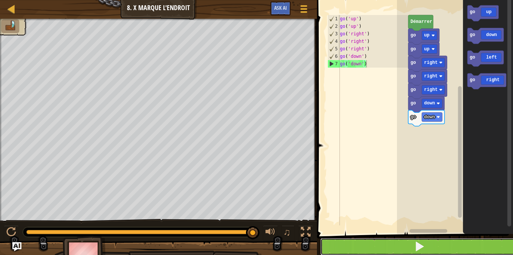
click at [388, 242] on button at bounding box center [419, 246] width 198 height 17
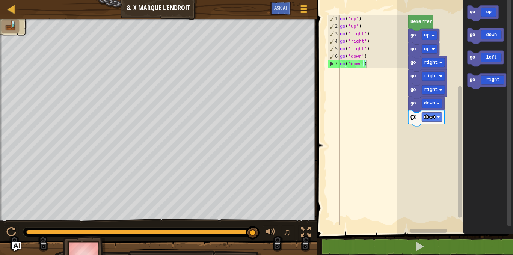
click at [378, 236] on span at bounding box center [415, 106] width 202 height 264
click at [375, 238] on span at bounding box center [415, 106] width 202 height 264
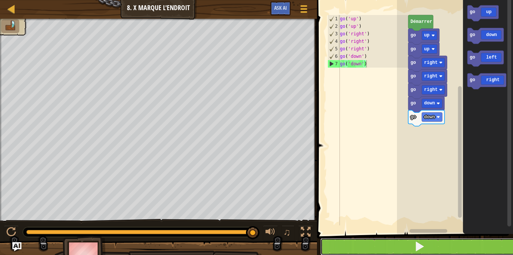
drag, startPoint x: 364, startPoint y: 249, endPoint x: 351, endPoint y: 241, distance: 14.9
click at [351, 241] on button at bounding box center [419, 246] width 198 height 17
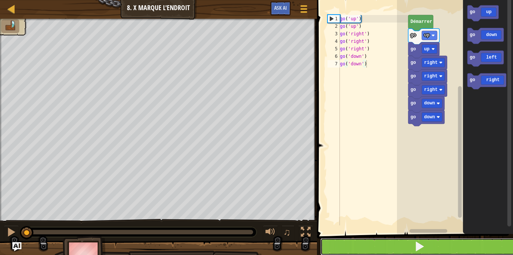
click at [351, 241] on button at bounding box center [419, 246] width 198 height 17
click at [355, 239] on button at bounding box center [419, 246] width 198 height 17
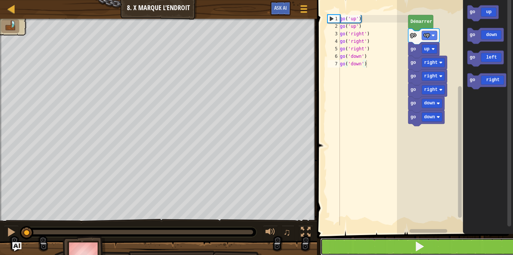
click at [355, 239] on button at bounding box center [419, 246] width 198 height 17
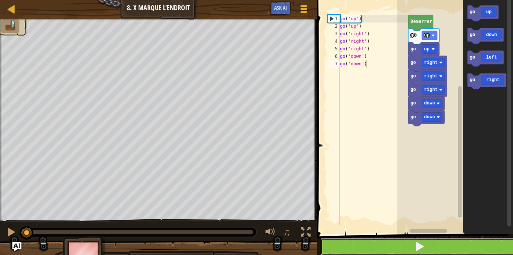
click at [355, 239] on button at bounding box center [419, 246] width 198 height 17
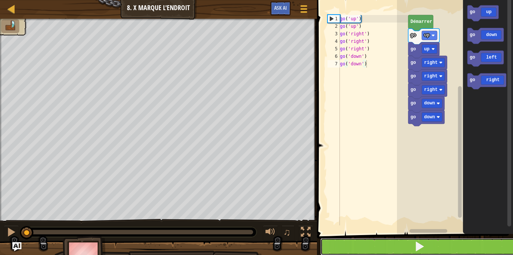
click at [355, 239] on button at bounding box center [419, 246] width 198 height 17
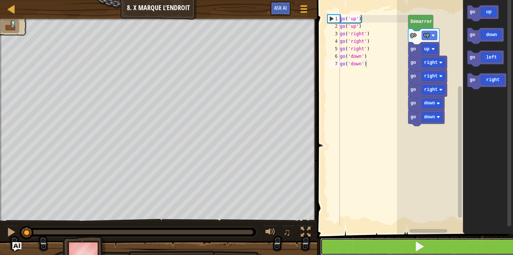
click at [355, 239] on button at bounding box center [419, 246] width 198 height 17
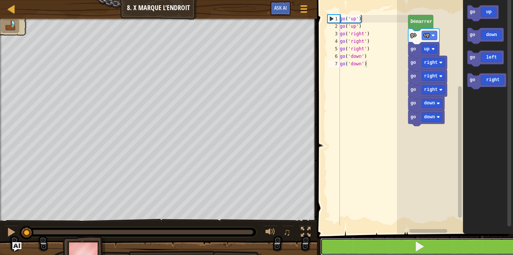
click at [355, 239] on button at bounding box center [419, 246] width 198 height 17
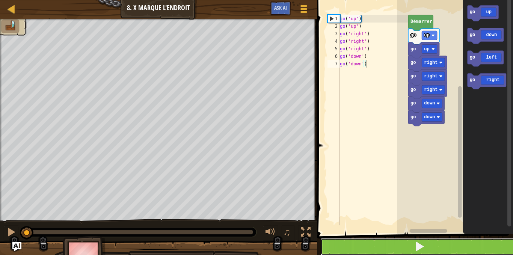
click at [355, 239] on button at bounding box center [419, 246] width 198 height 17
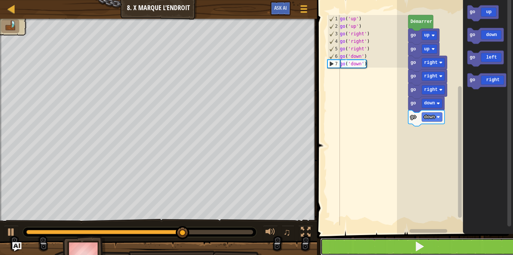
drag, startPoint x: 355, startPoint y: 239, endPoint x: 357, endPoint y: 245, distance: 6.2
click at [355, 244] on button at bounding box center [419, 246] width 198 height 17
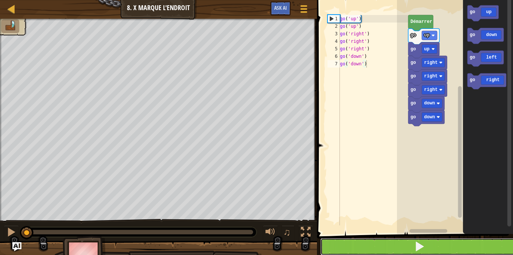
click at [355, 244] on button at bounding box center [419, 246] width 198 height 17
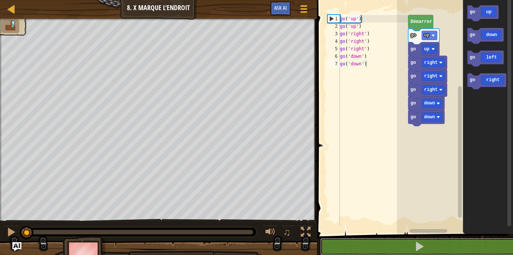
drag, startPoint x: 355, startPoint y: 244, endPoint x: 267, endPoint y: 248, distance: 88.6
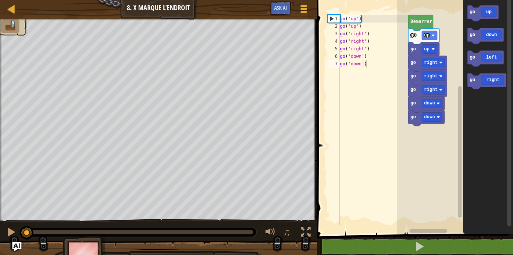
drag, startPoint x: 267, startPoint y: 248, endPoint x: 127, endPoint y: 239, distance: 139.9
click at [127, 239] on div "♫" at bounding box center [158, 230] width 317 height 23
click at [12, 231] on div at bounding box center [11, 232] width 10 height 10
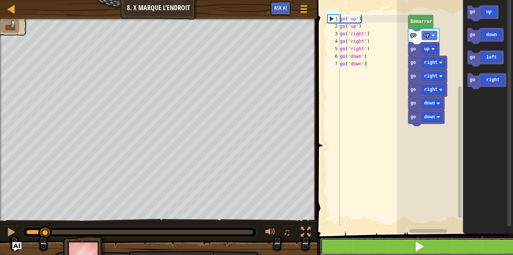
click at [324, 245] on button at bounding box center [419, 246] width 198 height 17
click at [340, 243] on button at bounding box center [419, 246] width 198 height 17
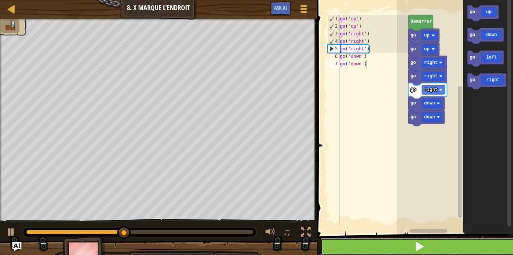
click at [340, 242] on button at bounding box center [419, 246] width 198 height 17
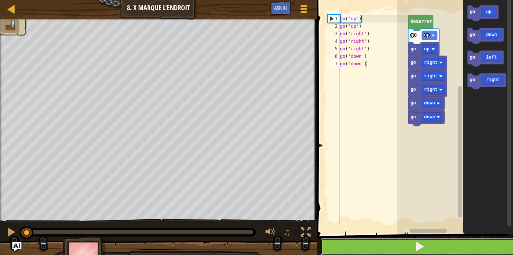
click at [340, 242] on button at bounding box center [419, 246] width 198 height 17
click at [341, 241] on button at bounding box center [419, 246] width 198 height 17
click at [341, 240] on button at bounding box center [419, 246] width 198 height 17
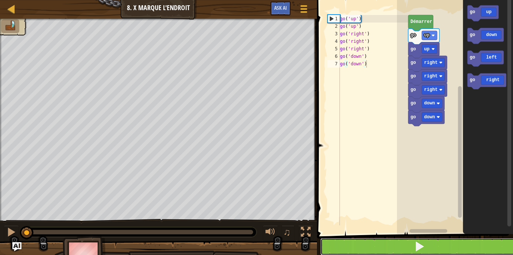
click at [341, 240] on button at bounding box center [419, 246] width 198 height 17
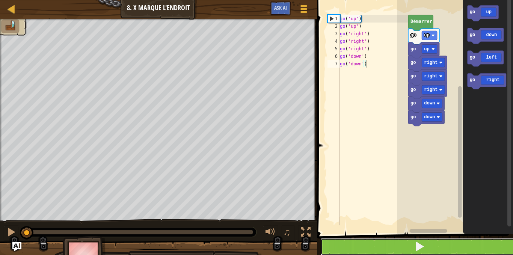
click at [341, 240] on button at bounding box center [419, 246] width 198 height 17
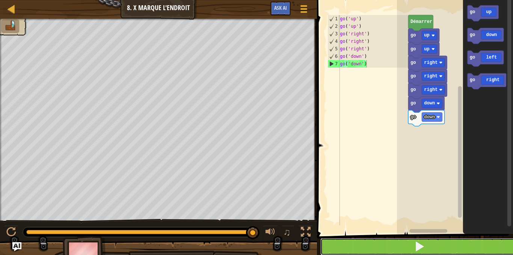
click at [360, 250] on button at bounding box center [419, 246] width 198 height 17
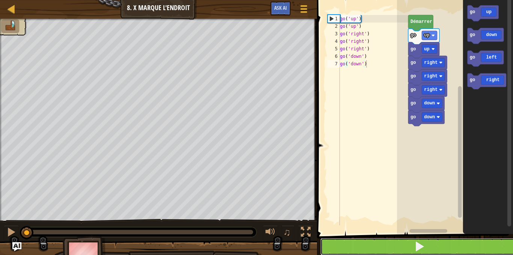
click at [365, 246] on button at bounding box center [419, 246] width 198 height 17
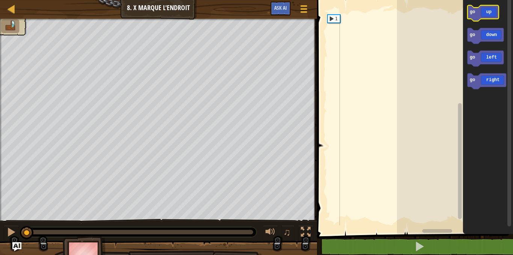
click at [493, 11] on icon "Espace de travail de Blocky" at bounding box center [482, 13] width 31 height 16
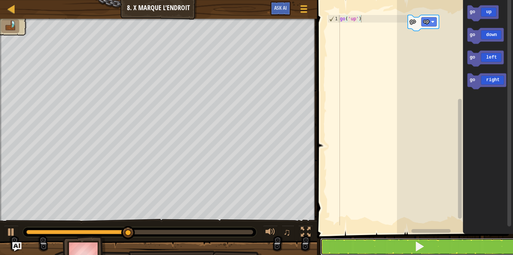
click at [428, 245] on button at bounding box center [419, 246] width 198 height 17
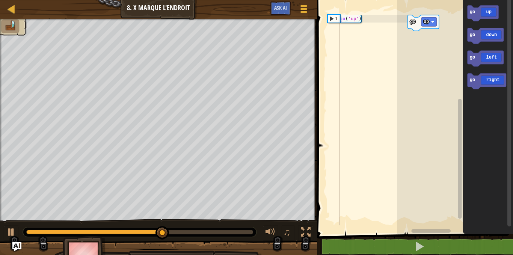
click at [483, 7] on icon "Espace de travail de Blocky" at bounding box center [482, 13] width 31 height 16
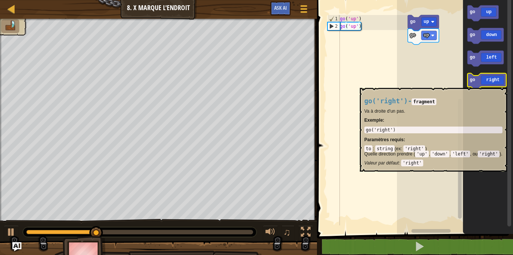
click at [483, 85] on icon "Espace de travail de Blocky" at bounding box center [486, 81] width 39 height 16
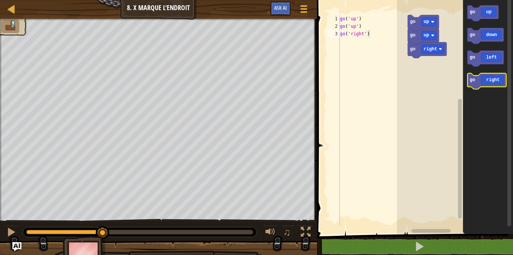
click at [482, 85] on icon "Espace de travail de Blocky" at bounding box center [486, 81] width 39 height 16
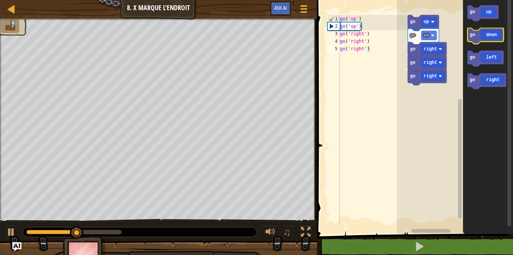
click at [484, 40] on icon "Espace de travail de Blocky" at bounding box center [485, 36] width 36 height 16
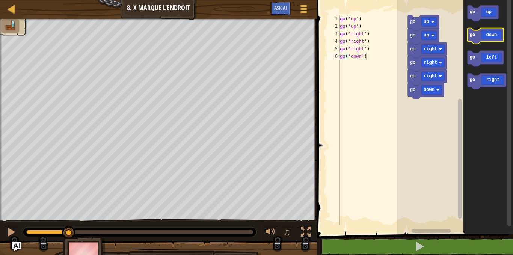
click at [485, 39] on icon "Espace de travail de Blocky" at bounding box center [485, 36] width 36 height 16
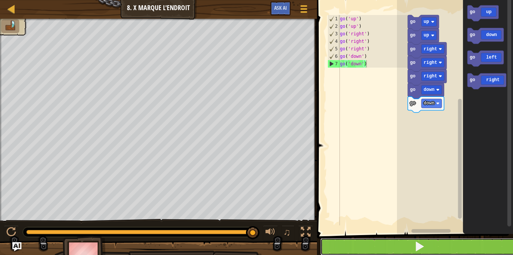
click at [454, 244] on button at bounding box center [419, 246] width 198 height 17
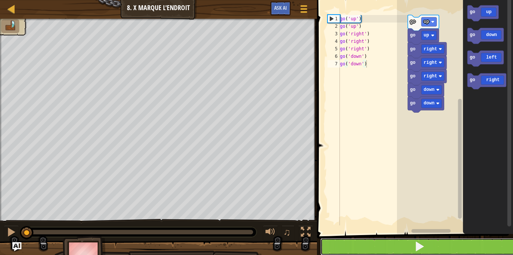
drag, startPoint x: 454, startPoint y: 244, endPoint x: 450, endPoint y: 244, distance: 4.1
click at [450, 244] on button at bounding box center [419, 246] width 198 height 17
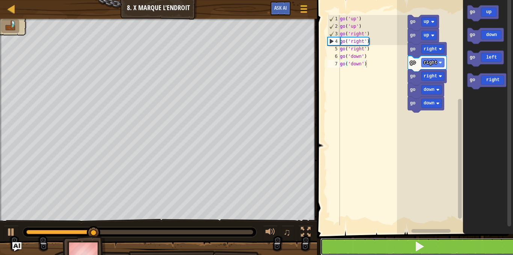
click at [413, 241] on button at bounding box center [419, 246] width 198 height 17
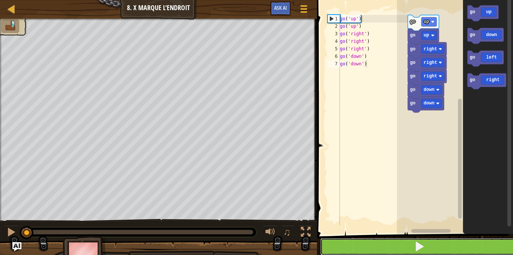
click at [413, 241] on button at bounding box center [419, 246] width 198 height 17
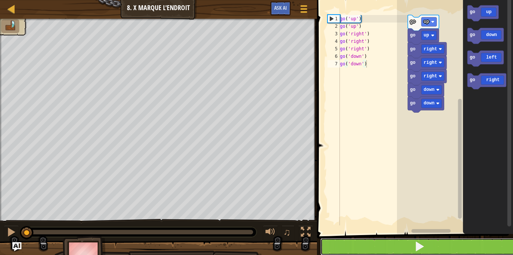
click at [413, 241] on button at bounding box center [419, 246] width 198 height 17
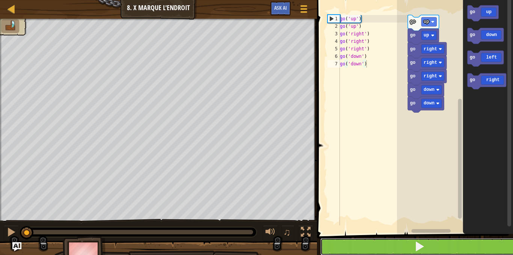
click at [413, 241] on button at bounding box center [419, 246] width 198 height 17
click at [415, 244] on span at bounding box center [419, 246] width 11 height 11
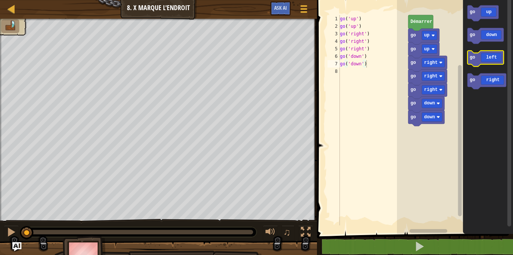
click at [473, 56] on text "go" at bounding box center [471, 57] width 5 height 5
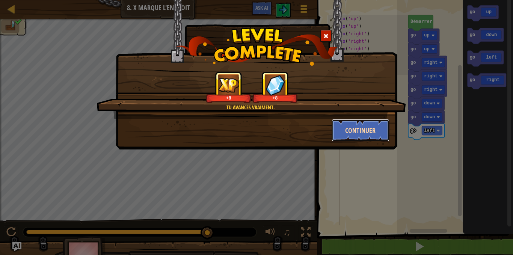
click at [371, 125] on button "Continuer" at bounding box center [360, 130] width 58 height 23
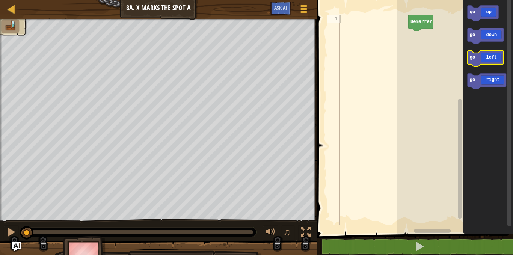
click at [474, 59] on text "go" at bounding box center [471, 57] width 5 height 5
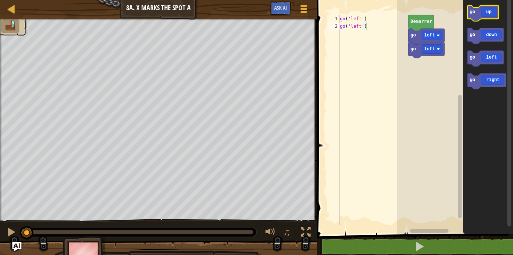
click at [478, 17] on icon "Espace de travail de Blocky" at bounding box center [482, 13] width 31 height 16
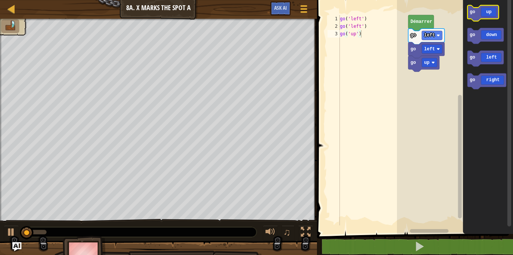
click at [481, 17] on icon "Espace de travail de Blocky" at bounding box center [482, 13] width 31 height 16
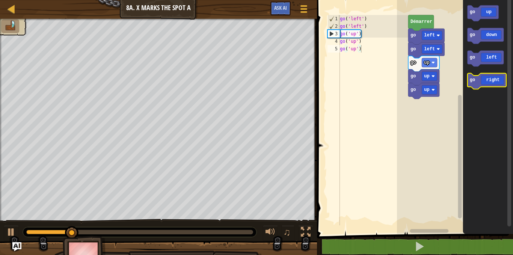
click at [497, 84] on icon "Espace de travail de Blocky" at bounding box center [486, 81] width 39 height 16
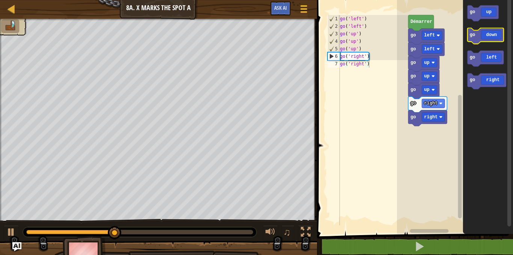
click at [484, 36] on icon "Espace de travail de Blocky" at bounding box center [485, 36] width 36 height 16
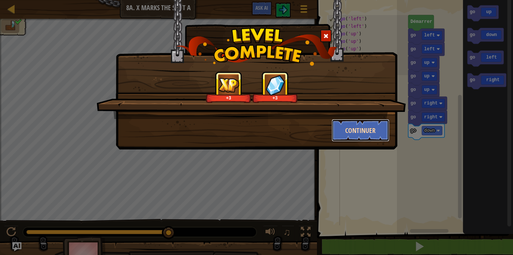
click at [371, 120] on button "Continuer" at bounding box center [360, 130] width 58 height 23
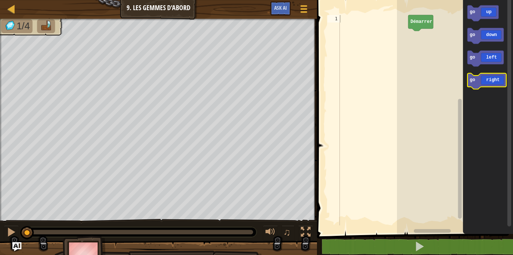
click at [489, 78] on icon "Espace de travail de Blocky" at bounding box center [486, 81] width 39 height 16
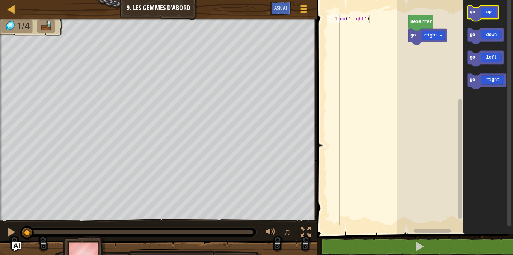
click at [483, 8] on icon "Espace de travail de Blocky" at bounding box center [482, 13] width 31 height 16
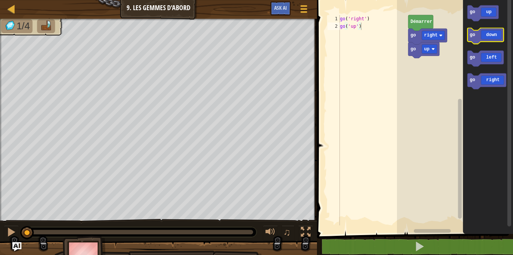
click at [487, 35] on icon "Espace de travail de Blocky" at bounding box center [485, 36] width 36 height 16
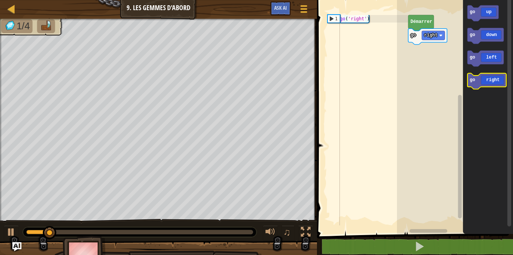
click at [491, 81] on icon "Espace de travail de Blocky" at bounding box center [486, 81] width 39 height 16
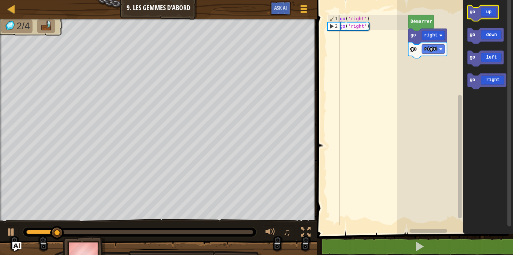
click at [485, 18] on icon "Espace de travail de Blocky" at bounding box center [482, 13] width 31 height 16
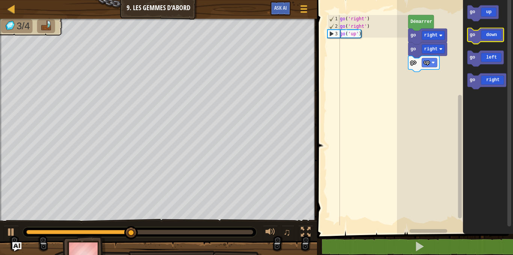
click at [483, 38] on icon "Espace de travail de Blocky" at bounding box center [485, 36] width 36 height 16
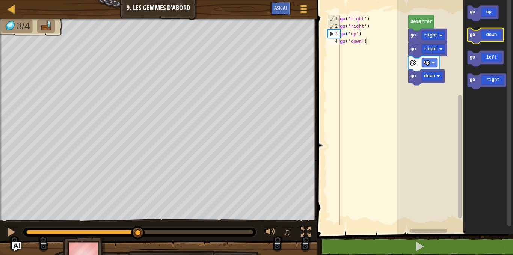
click at [483, 38] on icon "Espace de travail de Blocky" at bounding box center [485, 36] width 36 height 16
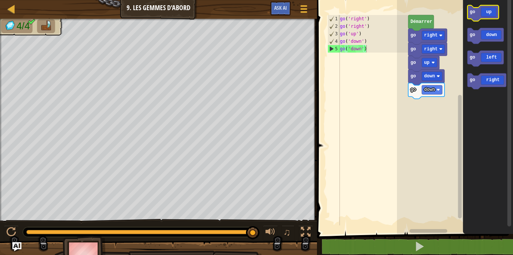
click at [486, 14] on icon "Espace de travail de Blocky" at bounding box center [482, 13] width 31 height 16
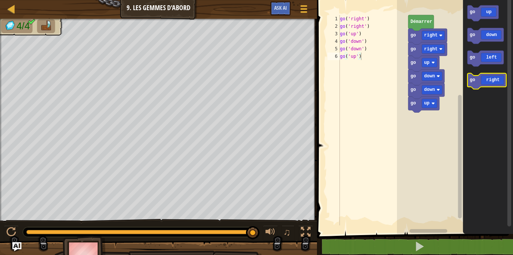
click at [476, 74] on rect "Espace de travail de Blocky" at bounding box center [486, 81] width 39 height 16
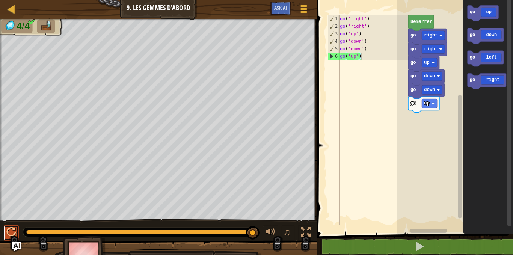
click at [12, 228] on div at bounding box center [11, 232] width 10 height 10
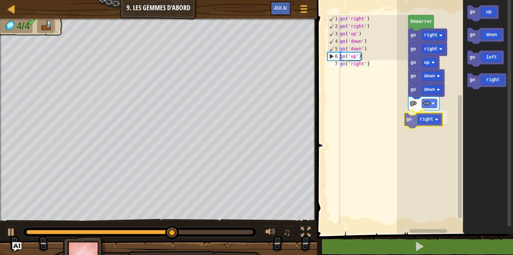
click at [411, 117] on div "go right go right go up go down go down go up go right [PERSON_NAME] go up go d…" at bounding box center [455, 115] width 116 height 238
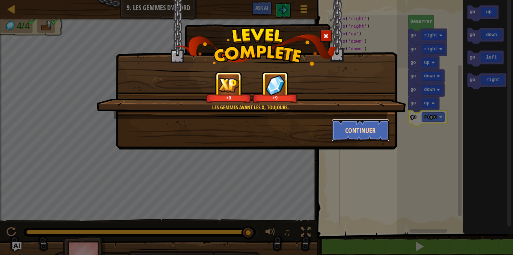
click at [375, 122] on button "Continuer" at bounding box center [360, 130] width 58 height 23
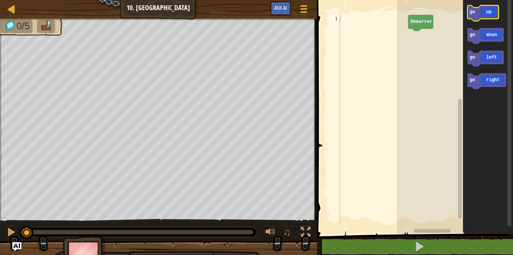
click at [488, 11] on icon "Espace de travail de Blocky" at bounding box center [482, 13] width 31 height 16
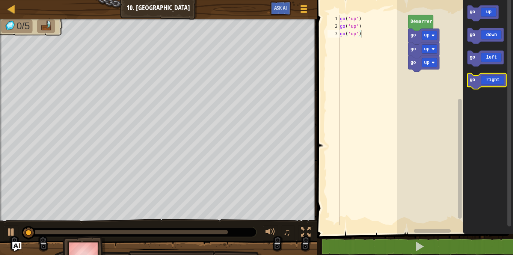
click at [494, 84] on icon "Espace de travail de Blocky" at bounding box center [486, 81] width 39 height 16
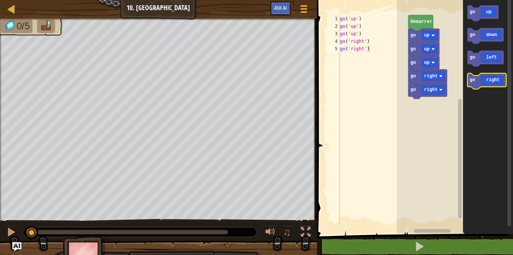
click at [494, 84] on icon "Espace de travail de Blocky" at bounding box center [486, 81] width 39 height 16
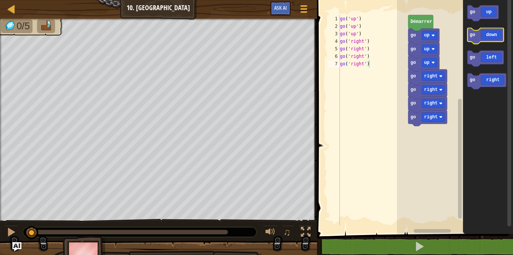
click at [483, 35] on icon "Espace de travail de Blocky" at bounding box center [485, 36] width 36 height 16
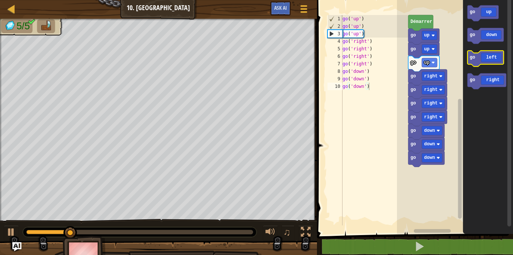
click at [476, 59] on icon "Espace de travail de Blocky" at bounding box center [485, 59] width 36 height 16
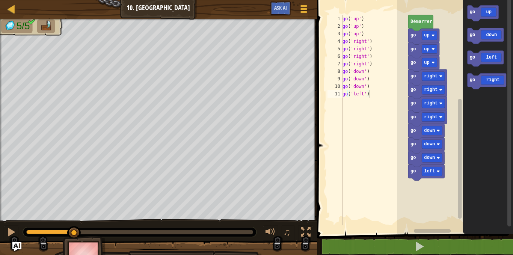
click at [468, 68] on icon "Espace de travail de Blocky" at bounding box center [488, 115] width 50 height 238
click at [300, 195] on div "Carte Junior 10. Promenade Menu du jeu Ask AI 1 ההההההההההההההההההההההההההההההה…" at bounding box center [256, 127] width 513 height 255
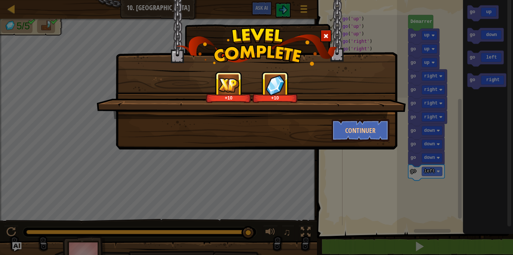
drag, startPoint x: 343, startPoint y: 131, endPoint x: 307, endPoint y: 98, distance: 48.3
click at [307, 98] on div "+10 +10" at bounding box center [251, 87] width 291 height 32
drag, startPoint x: 342, startPoint y: 119, endPoint x: 334, endPoint y: 128, distance: 11.7
click at [334, 128] on button "Continuer" at bounding box center [360, 130] width 58 height 23
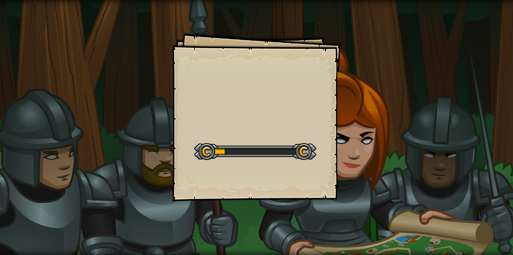
click at [336, 127] on div "Goals Start Level Erreur de chargement du serveur Vous avez besoin d'un abonnem…" at bounding box center [256, 116] width 169 height 169
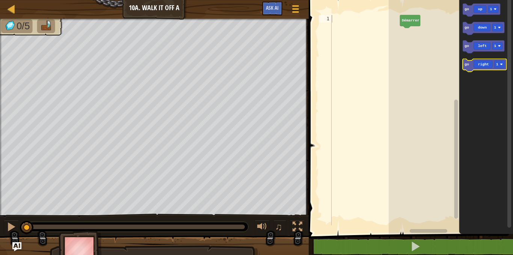
click at [487, 63] on icon "Espace de travail de Blocky" at bounding box center [484, 65] width 44 height 13
click at [486, 63] on icon "Espace de travail de Blocky" at bounding box center [484, 65] width 44 height 13
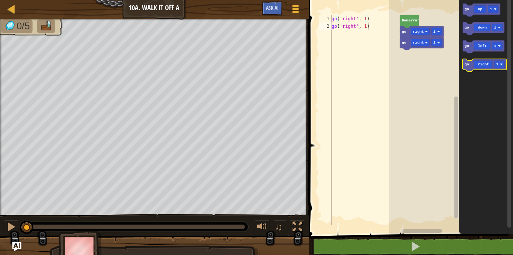
click at [486, 63] on icon "Espace de travail de Blocky" at bounding box center [484, 65] width 44 height 13
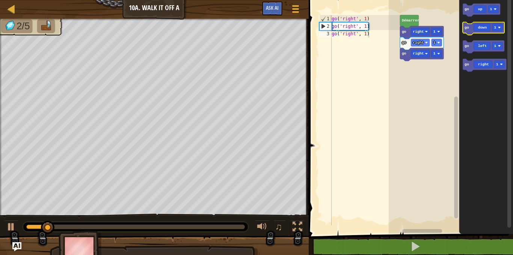
click at [483, 24] on icon "Espace de travail de Blocky" at bounding box center [483, 28] width 42 height 13
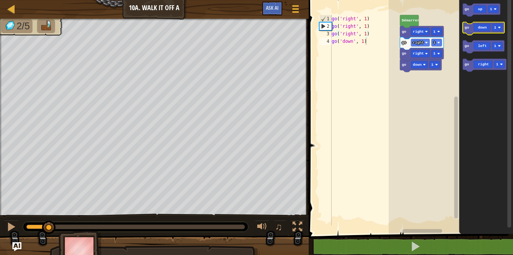
click at [483, 24] on icon "Espace de travail de Blocky" at bounding box center [483, 28] width 42 height 13
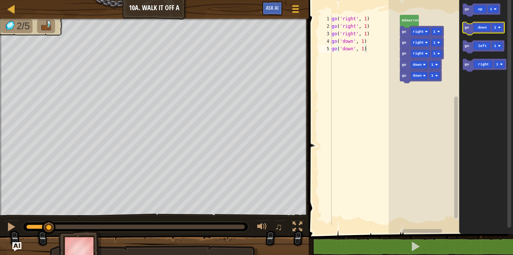
click at [483, 24] on icon "Espace de travail de Blocky" at bounding box center [483, 28] width 42 height 13
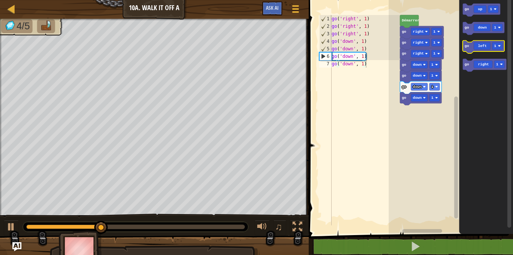
click at [486, 47] on icon "Espace de travail de Blocky" at bounding box center [483, 47] width 42 height 13
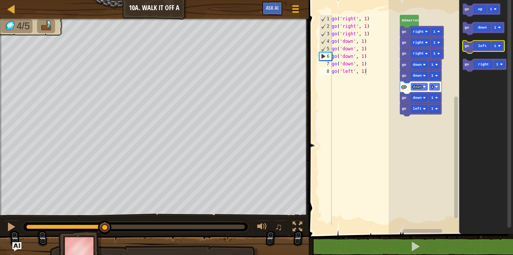
click at [486, 47] on icon "Espace de travail de Blocky" at bounding box center [483, 47] width 42 height 13
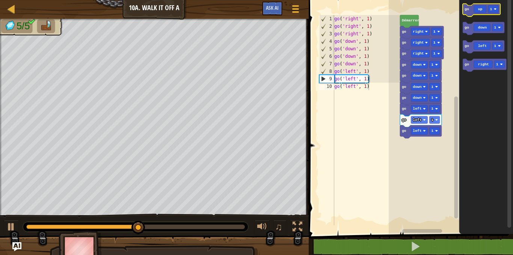
click at [481, 15] on rect "Espace de travail de Blocky" at bounding box center [481, 10] width 38 height 13
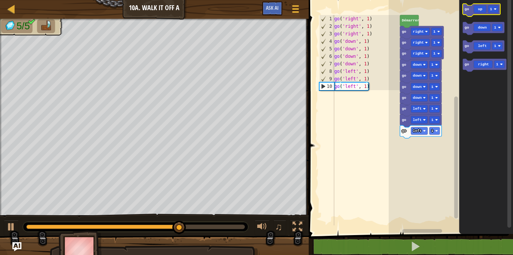
click at [479, 11] on icon "Espace de travail de Blocky" at bounding box center [481, 10] width 38 height 13
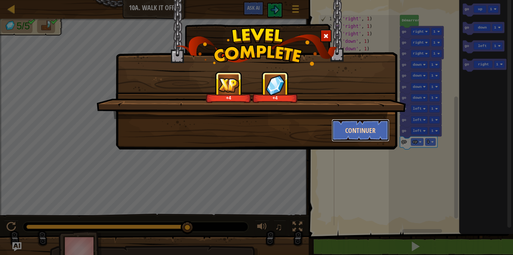
click at [365, 127] on button "Continuer" at bounding box center [360, 130] width 58 height 23
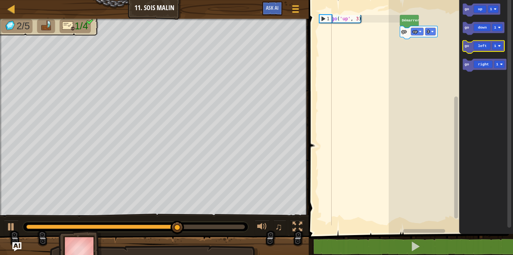
click at [495, 50] on icon "Espace de travail de Blocky" at bounding box center [483, 47] width 42 height 13
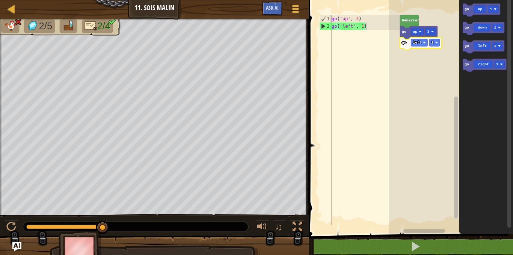
click at [398, 62] on rect "Espace de travail de Blocky" at bounding box center [450, 115] width 124 height 238
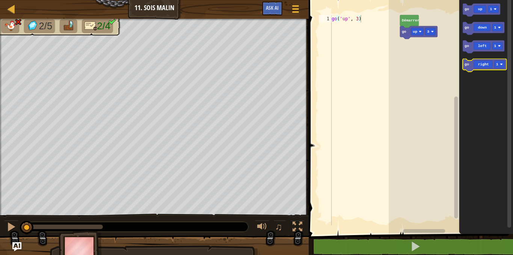
click at [490, 63] on icon "Espace de travail de Blocky" at bounding box center [484, 65] width 44 height 13
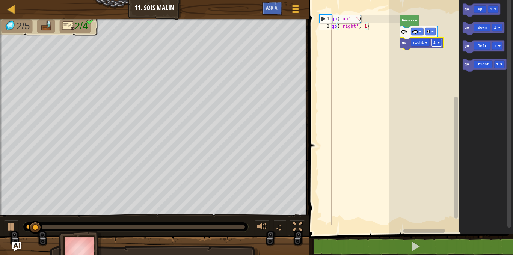
click at [434, 43] on text "1" at bounding box center [434, 43] width 2 height 4
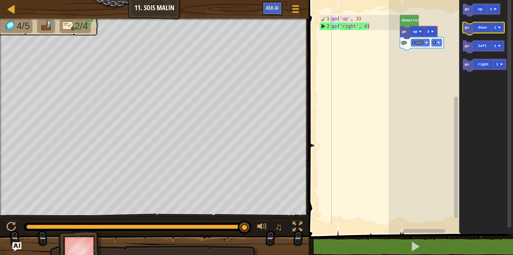
click at [479, 30] on icon "Espace de travail de Blocky" at bounding box center [483, 28] width 42 height 13
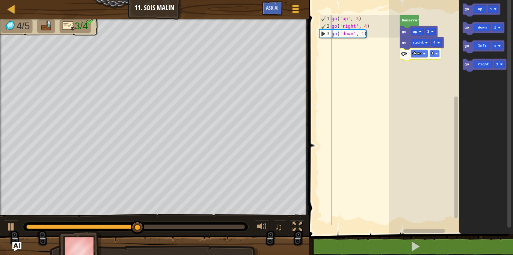
click at [434, 53] on rect "Espace de travail de Blocky" at bounding box center [434, 54] width 11 height 8
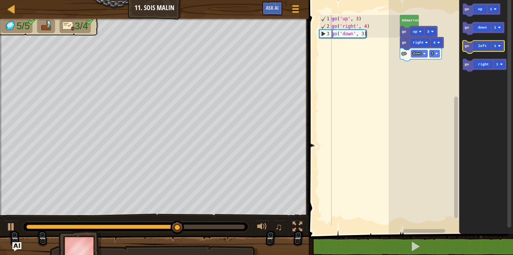
click at [480, 47] on icon "Espace de travail de Blocky" at bounding box center [483, 47] width 42 height 13
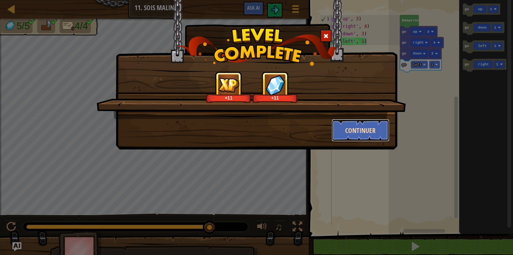
click at [350, 129] on button "Continuer" at bounding box center [360, 130] width 58 height 23
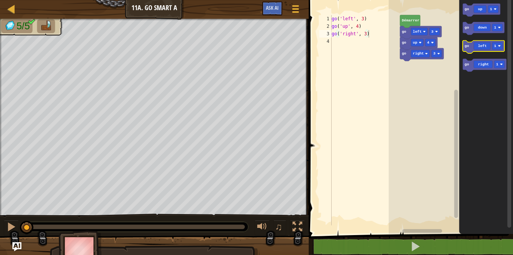
click at [477, 49] on icon "Espace de travail de Blocky" at bounding box center [483, 47] width 42 height 13
click at [486, 24] on icon "Espace de travail de Blocky" at bounding box center [483, 28] width 42 height 13
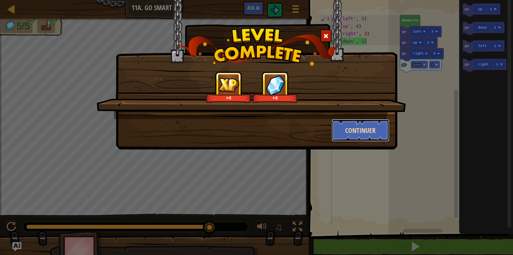
click at [379, 135] on button "Continuer" at bounding box center [360, 130] width 58 height 23
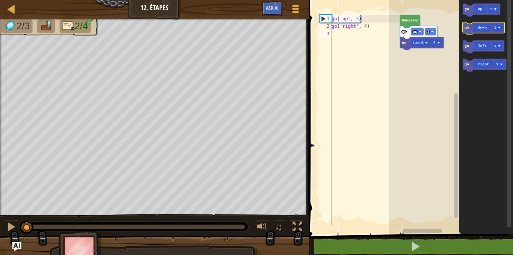
click at [472, 23] on icon "Espace de travail de Blocky" at bounding box center [483, 28] width 42 height 13
click at [466, 21] on icon "Espace de travail de Blocky" at bounding box center [486, 115] width 54 height 238
click at [493, 22] on icon "Espace de travail de Blocky" at bounding box center [483, 28] width 42 height 13
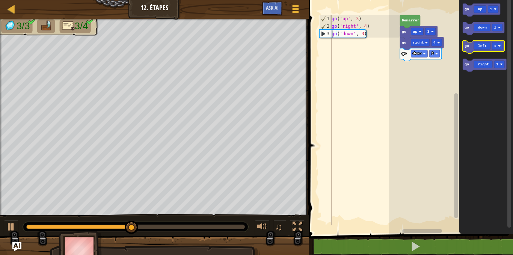
click at [471, 41] on rect "Espace de travail de Blocky" at bounding box center [483, 47] width 42 height 13
click at [475, 45] on icon "Espace de travail de Blocky" at bounding box center [483, 47] width 42 height 13
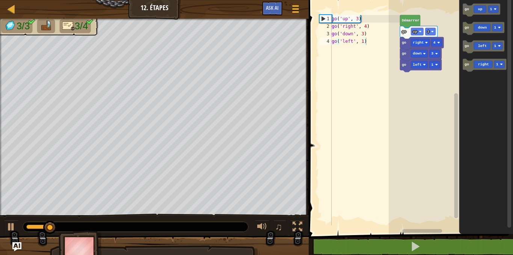
drag, startPoint x: 453, startPoint y: 63, endPoint x: 445, endPoint y: 69, distance: 10.4
click at [445, 69] on div "[PERSON_NAME] go up 3 go right 4 go down 3 go left 1 go up 1 go down 1 go left …" at bounding box center [450, 115] width 124 height 238
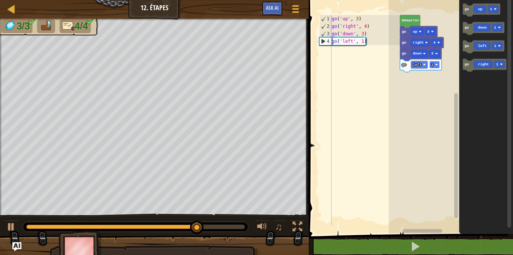
click at [434, 67] on rect "Espace de travail de Blocky" at bounding box center [434, 65] width 11 height 8
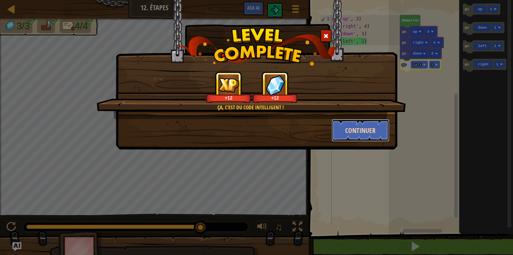
click at [369, 128] on button "Continuer" at bounding box center [360, 130] width 58 height 23
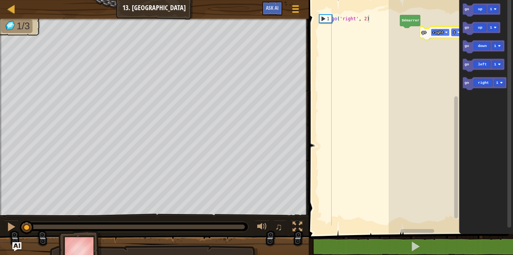
click at [436, 33] on text "right" at bounding box center [437, 32] width 11 height 4
click at [413, 36] on div "Démarrer go up 1 go up 1 go down 1 go left 1 go right 1 go right 1" at bounding box center [450, 115] width 124 height 238
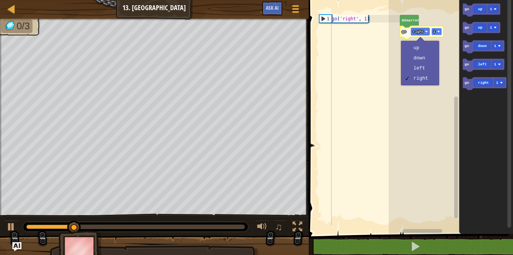
click at [431, 32] on rect "Espace de travail de Blocky" at bounding box center [436, 32] width 11 height 8
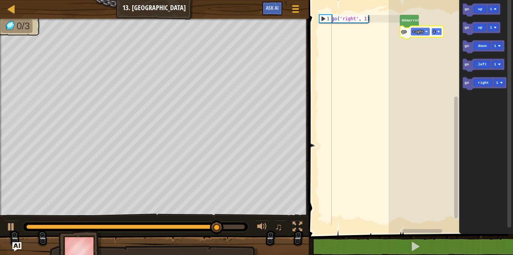
click at [435, 31] on rect "Espace de travail de Blocky" at bounding box center [436, 32] width 11 height 8
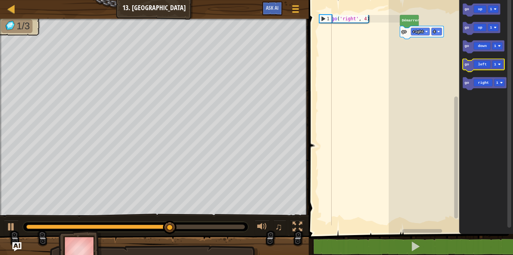
click at [485, 68] on icon "Espace de travail de Blocky" at bounding box center [483, 65] width 42 height 13
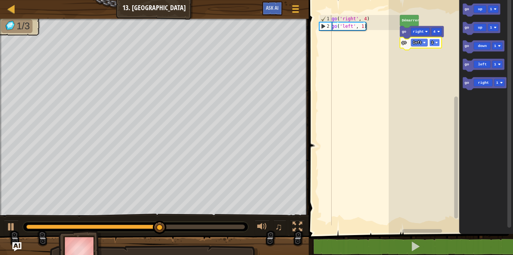
click at [434, 42] on rect "Espace de travail de Blocky" at bounding box center [434, 43] width 11 height 8
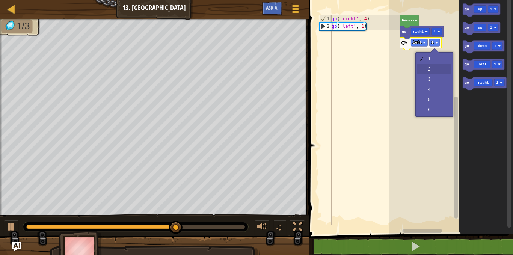
click at [444, 69] on rect "Espace de travail de Blocky" at bounding box center [450, 115] width 124 height 238
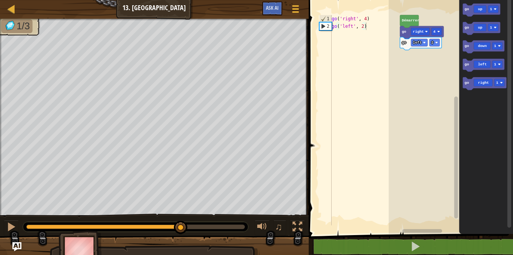
click at [444, 69] on rect "Espace de travail de Blocky" at bounding box center [450, 115] width 124 height 238
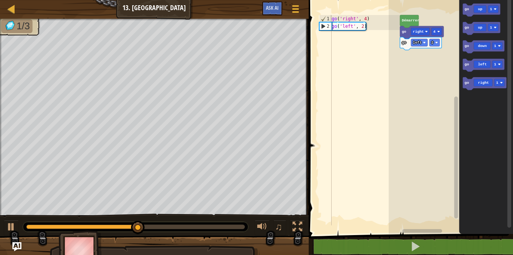
click at [444, 69] on rect "Espace de travail de Blocky" at bounding box center [450, 115] width 124 height 238
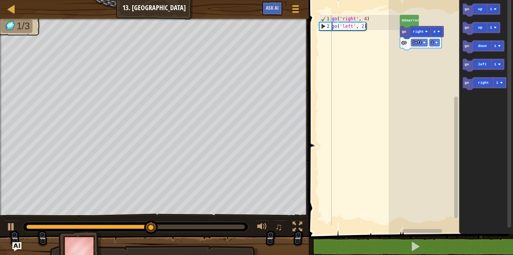
click at [444, 69] on rect "Espace de travail de Blocky" at bounding box center [450, 115] width 124 height 238
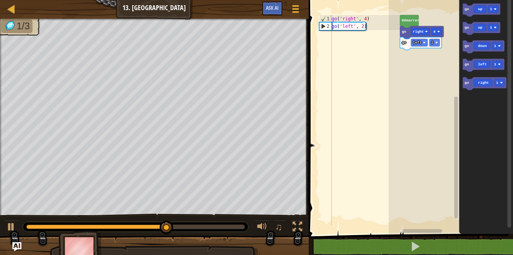
click at [444, 69] on rect "Espace de travail de Blocky" at bounding box center [450, 115] width 124 height 238
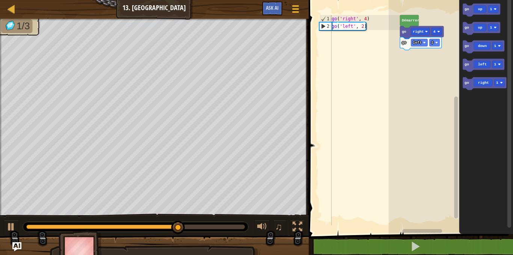
click at [444, 69] on rect "Espace de travail de Blocky" at bounding box center [450, 115] width 124 height 238
click at [488, 60] on icon "Espace de travail de Blocky" at bounding box center [483, 65] width 42 height 13
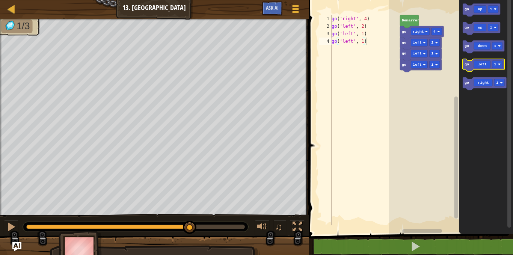
click at [486, 59] on icon "Espace de travail de Blocky" at bounding box center [483, 65] width 42 height 13
click at [483, 59] on icon "Espace de travail de Blocky" at bounding box center [483, 65] width 42 height 13
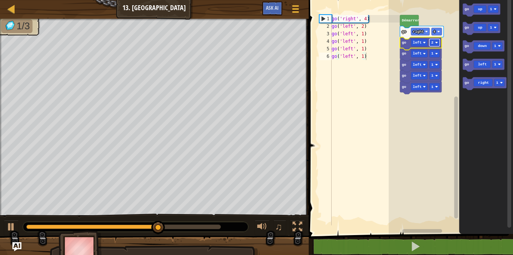
click at [434, 42] on rect "Espace de travail de Blocky" at bounding box center [434, 43] width 11 height 8
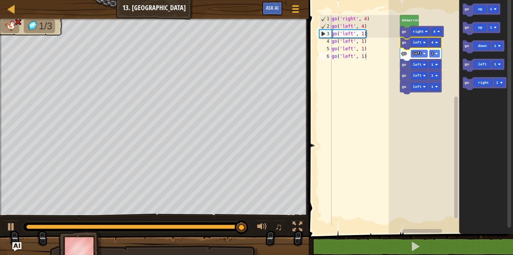
click at [442, 86] on rect "Espace de travail de Blocky" at bounding box center [450, 115] width 124 height 238
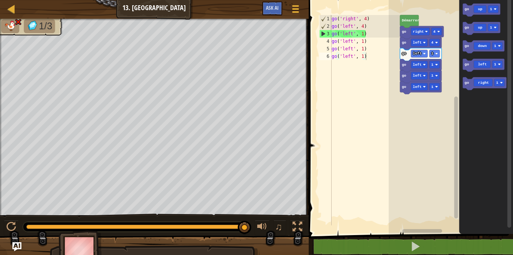
click at [442, 86] on rect "Espace de travail de Blocky" at bounding box center [450, 115] width 124 height 238
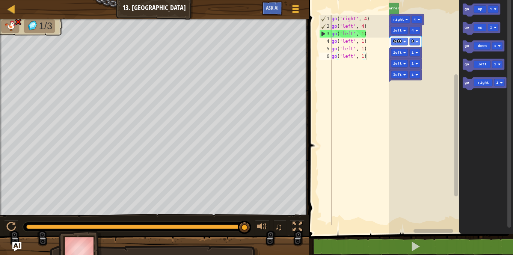
click at [421, 74] on g "[PERSON_NAME] go right 4 go left 4 go left 1 go left 1 go left 1 go left 1" at bounding box center [446, 115] width 133 height 238
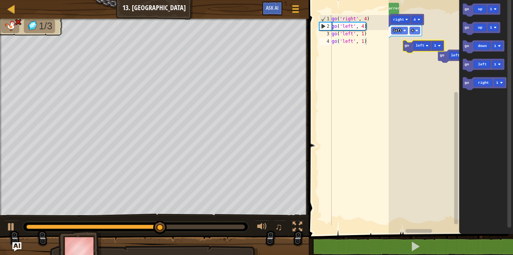
click at [476, 37] on div "[PERSON_NAME] go right 4 go left 4 go left 1 go left 1 go up 1 go up 1 go down …" at bounding box center [450, 115] width 124 height 238
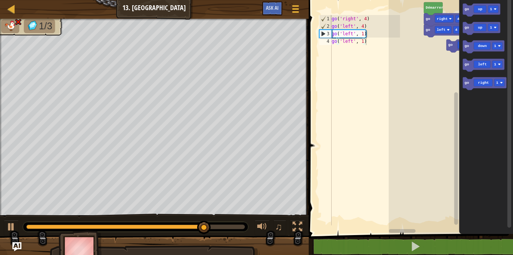
click at [476, 38] on div "[PERSON_NAME] go right 4 go left 4 go left 1 go left 1 go up 1 go up 1 go down …" at bounding box center [450, 115] width 124 height 238
click at [422, 16] on rect "Espace de travail de Blocky" at bounding box center [450, 115] width 124 height 238
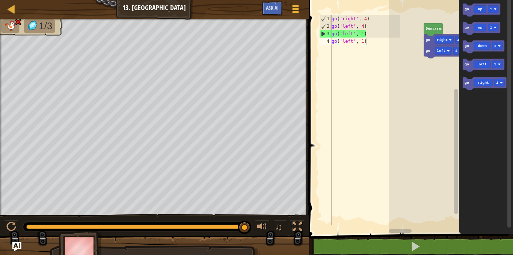
click at [505, 24] on div "go left 1 go left 1 Démarrer go right 4 go left 4 go up 1 go up 1 go down 1 go …" at bounding box center [450, 115] width 124 height 238
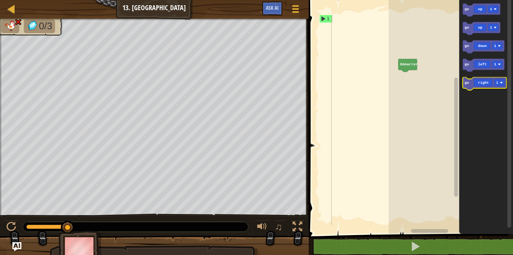
click at [470, 81] on icon "Espace de travail de Blocky" at bounding box center [484, 83] width 44 height 13
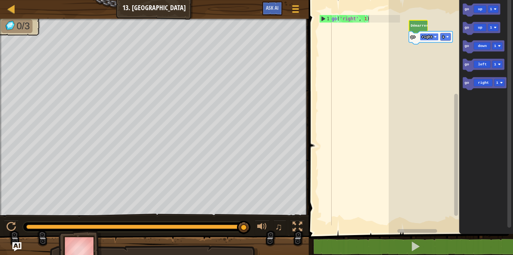
click at [436, 36] on image "Espace de travail de Blocky" at bounding box center [435, 36] width 3 height 3
click at [442, 34] on rect "Espace de travail de Blocky" at bounding box center [445, 37] width 11 height 8
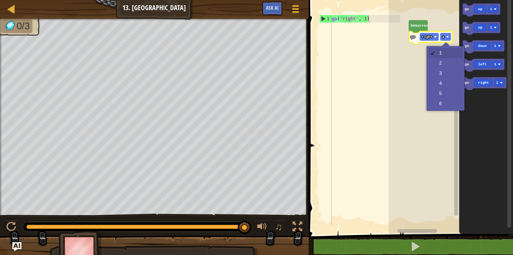
click at [439, 44] on rect "Espace de travail de Blocky" at bounding box center [450, 115] width 124 height 238
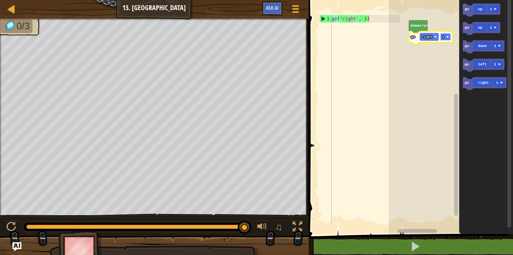
click at [444, 39] on rect "Espace de travail de Blocky" at bounding box center [445, 37] width 11 height 8
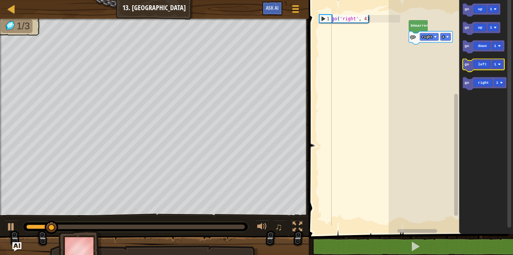
click at [479, 64] on icon "Espace de travail de Blocky" at bounding box center [483, 65] width 42 height 13
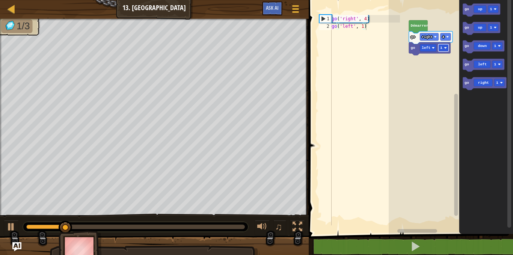
click at [445, 50] on rect "Espace de travail de Blocky" at bounding box center [443, 48] width 11 height 8
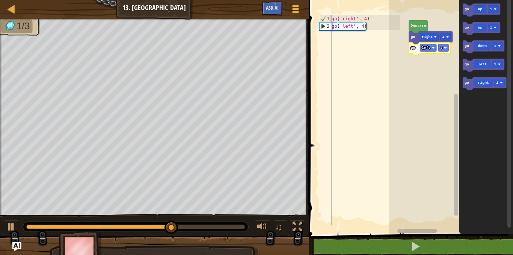
click at [450, 92] on rect "Espace de travail de Blocky" at bounding box center [450, 115] width 124 height 238
click at [441, 66] on rect "Espace de travail de Blocky" at bounding box center [450, 115] width 124 height 238
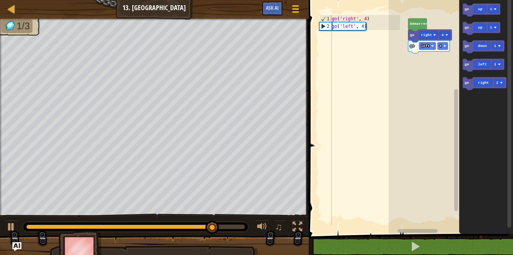
click at [440, 64] on rect "Espace de travail de Blocky" at bounding box center [450, 115] width 124 height 238
click at [439, 61] on rect "Espace de travail de Blocky" at bounding box center [450, 115] width 124 height 238
click at [439, 60] on rect "Espace de travail de Blocky" at bounding box center [450, 115] width 124 height 238
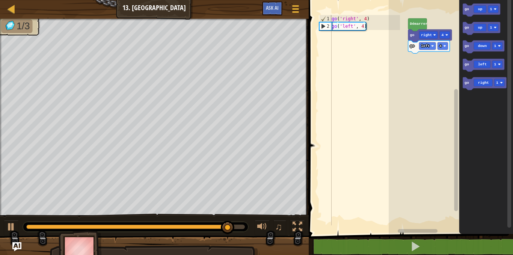
click at [439, 60] on rect "Espace de travail de Blocky" at bounding box center [450, 115] width 124 height 238
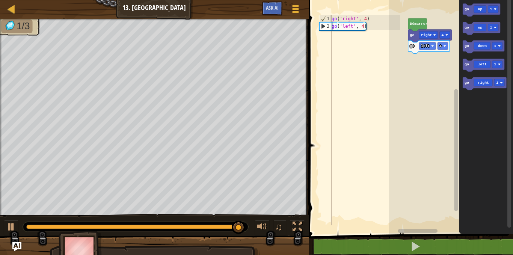
click at [439, 60] on rect "Espace de travail de Blocky" at bounding box center [450, 115] width 124 height 238
click at [443, 44] on rect "Espace de travail de Blocky" at bounding box center [442, 46] width 11 height 8
click at [439, 47] on text "1" at bounding box center [440, 46] width 2 height 4
click at [479, 13] on icon "Espace de travail de Blocky" at bounding box center [481, 10] width 38 height 13
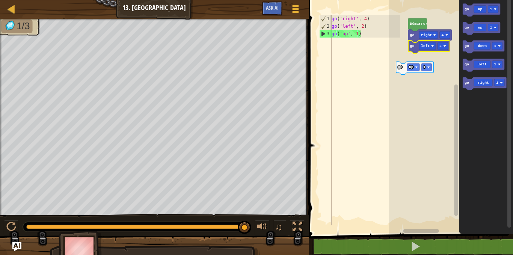
click at [423, 51] on icon "Espace de travail de Blocky" at bounding box center [429, 47] width 42 height 13
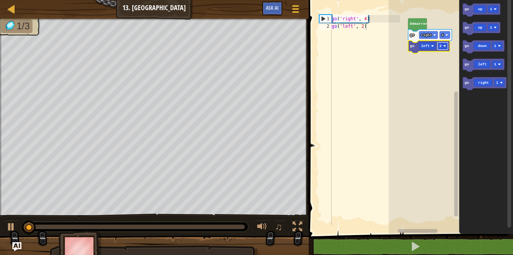
click at [440, 46] on text "2" at bounding box center [440, 46] width 2 height 4
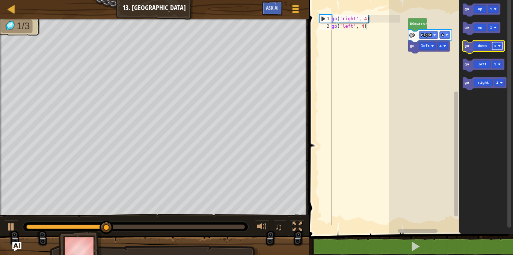
click at [493, 45] on rect "Espace de travail de Blocky" at bounding box center [497, 46] width 11 height 8
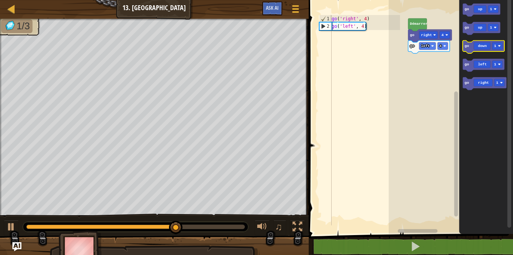
click at [476, 44] on icon "Espace de travail de Blocky" at bounding box center [483, 47] width 42 height 13
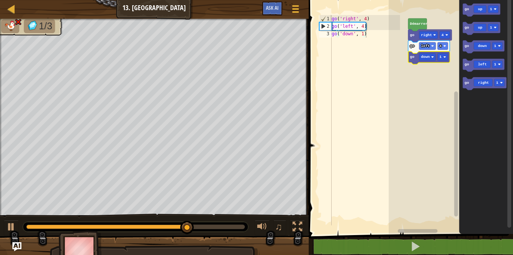
click at [438, 53] on icon "Espace de travail de Blocky" at bounding box center [429, 57] width 42 height 13
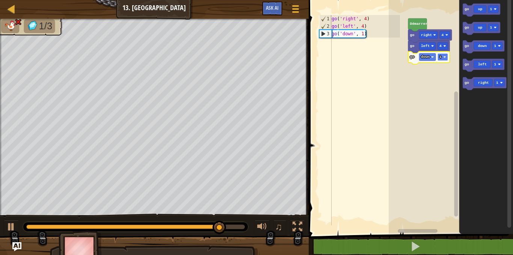
click at [441, 56] on text "1" at bounding box center [440, 57] width 2 height 4
click at [441, 63] on icon "Espace de travail de Blocky" at bounding box center [430, 57] width 44 height 13
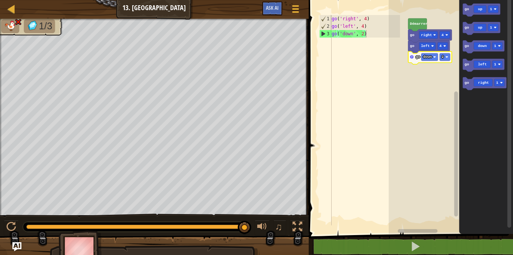
click at [441, 63] on icon "Espace de travail de Blocky" at bounding box center [430, 57] width 44 height 13
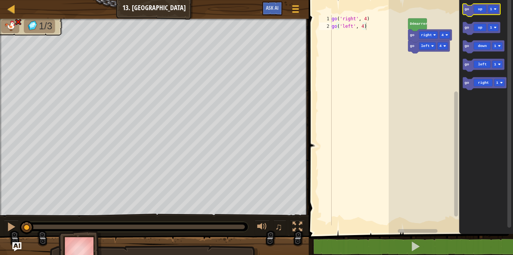
click at [479, 6] on icon "Espace de travail de Blocky" at bounding box center [481, 10] width 38 height 13
click at [465, 39] on icon "Espace de travail de Blocky" at bounding box center [486, 115] width 54 height 238
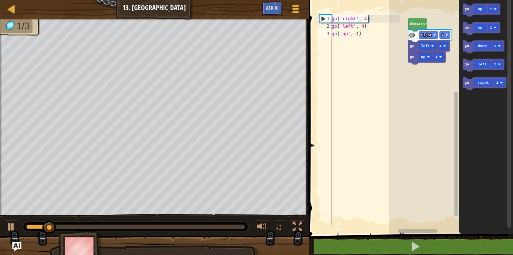
click at [439, 56] on div "[PERSON_NAME] go right 4 go left 4 go up 1 go up 1 go up 1 go down 1 go left 1 …" at bounding box center [450, 115] width 124 height 238
click at [435, 55] on text "1" at bounding box center [436, 57] width 2 height 4
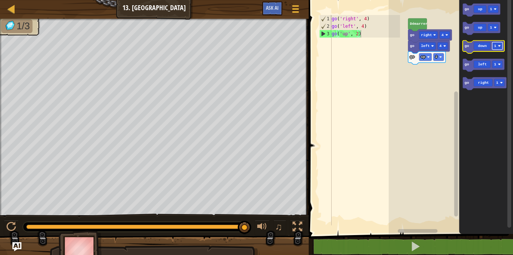
click at [493, 45] on rect "Espace de travail de Blocky" at bounding box center [497, 46] width 11 height 8
click at [497, 47] on rect "Espace de travail de Blocky" at bounding box center [497, 46] width 11 height 8
click at [498, 48] on rect "Espace de travail de Blocky" at bounding box center [497, 46] width 11 height 8
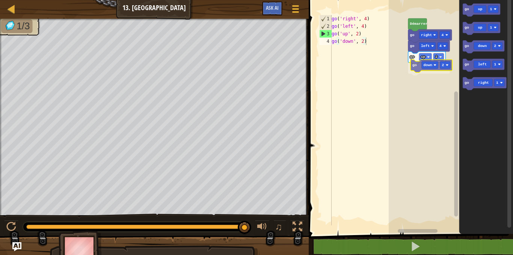
click at [434, 66] on div "[PERSON_NAME] go right 4 go left 4 go up 2 go down 2 go up 1 go up 1 go down 2 …" at bounding box center [450, 115] width 124 height 238
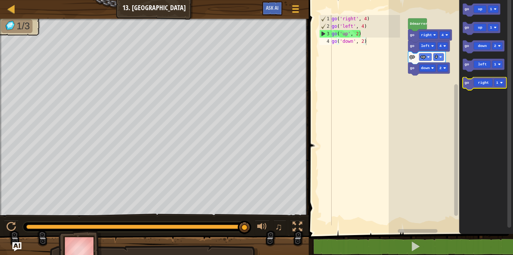
click at [491, 80] on icon "Espace de travail de Blocky" at bounding box center [484, 83] width 44 height 13
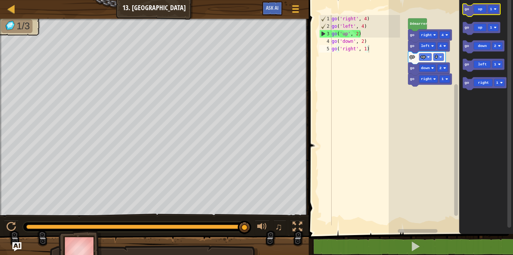
click at [471, 7] on icon "Espace de travail de Blocky" at bounding box center [481, 10] width 38 height 13
click at [437, 89] on rect "Espace de travail de Blocky" at bounding box center [438, 90] width 11 height 8
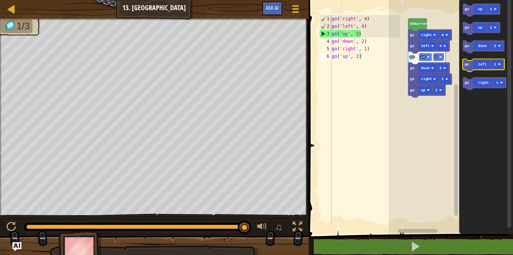
click at [480, 68] on icon "Espace de travail de Blocky" at bounding box center [483, 65] width 42 height 13
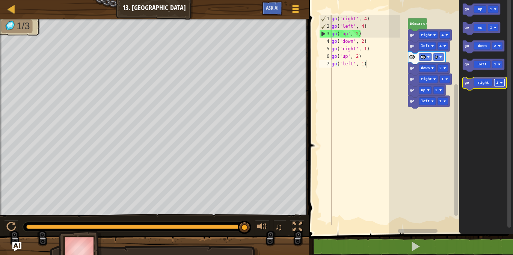
click at [498, 84] on text "1" at bounding box center [497, 83] width 2 height 4
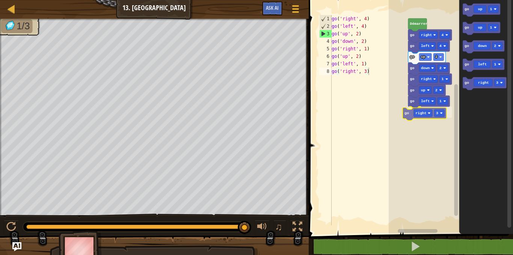
click at [422, 111] on div "[PERSON_NAME] go right 4 go left 4 go up 2 go down 2 go right 1 go up 2 go left…" at bounding box center [450, 115] width 124 height 238
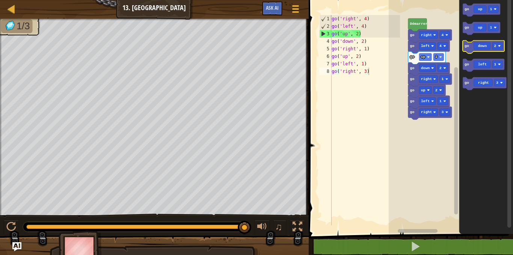
click at [483, 46] on icon "Espace de travail de Blocky" at bounding box center [483, 47] width 42 height 13
click at [445, 121] on rect "Espace de travail de Blocky" at bounding box center [442, 123] width 11 height 8
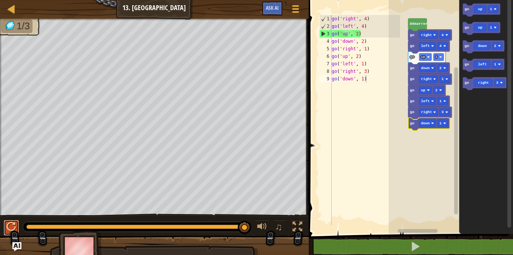
click at [13, 220] on button at bounding box center [11, 227] width 15 height 15
click at [483, 49] on icon "Espace de travail de Blocky" at bounding box center [483, 47] width 42 height 13
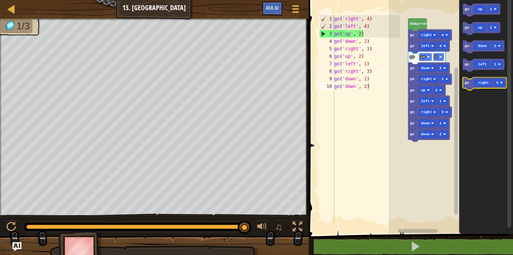
click at [475, 86] on icon "Espace de travail de Blocky" at bounding box center [484, 83] width 44 height 13
click at [11, 218] on div "♫" at bounding box center [154, 224] width 308 height 23
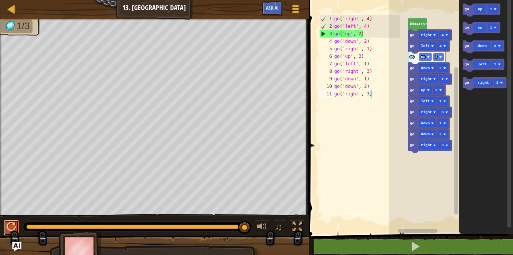
click at [13, 220] on button at bounding box center [11, 227] width 15 height 15
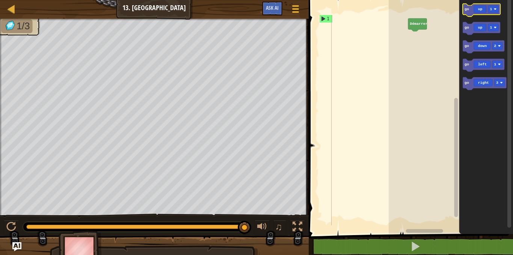
click at [490, 5] on icon "Espace de travail de Blocky" at bounding box center [481, 10] width 38 height 13
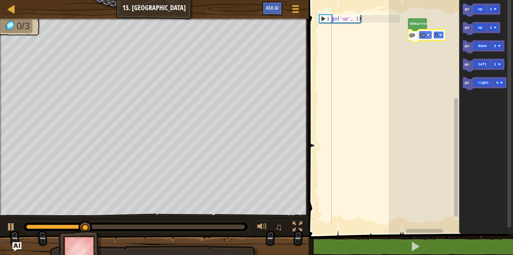
click at [434, 33] on rect "Espace de travail de Blocky" at bounding box center [438, 35] width 11 height 8
click at [477, 46] on icon "Espace de travail de Blocky" at bounding box center [483, 47] width 42 height 13
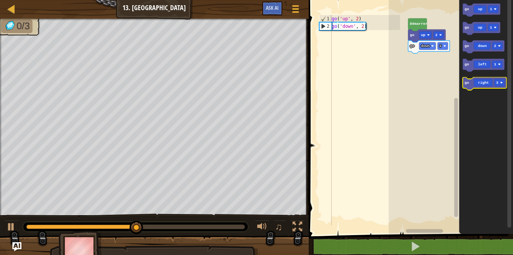
click at [468, 81] on text "go" at bounding box center [466, 83] width 5 height 4
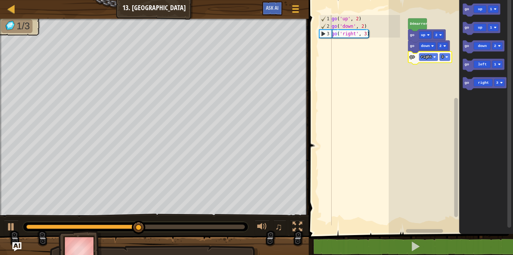
click at [447, 62] on icon "Espace de travail de Blocky" at bounding box center [430, 57] width 44 height 13
click at [444, 56] on rect "Espace de travail de Blocky" at bounding box center [444, 57] width 11 height 8
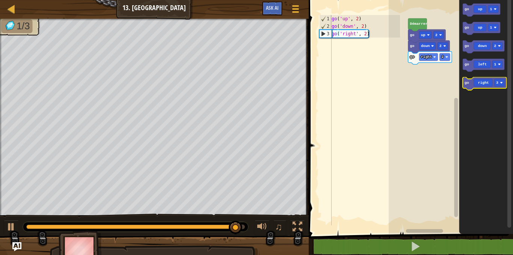
click at [476, 84] on icon "Espace de travail de Blocky" at bounding box center [484, 83] width 44 height 13
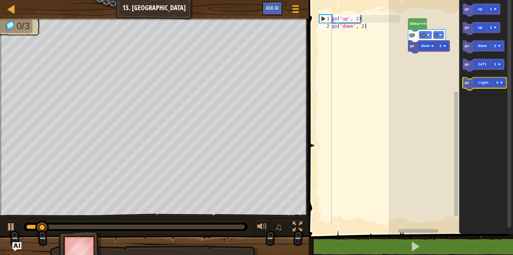
click at [481, 82] on icon "Espace de travail de Blocky" at bounding box center [484, 83] width 44 height 13
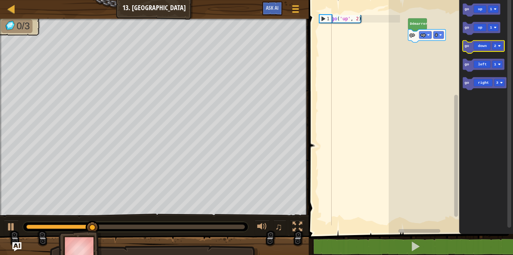
click at [484, 42] on icon "Espace de travail de Blocky" at bounding box center [483, 47] width 42 height 13
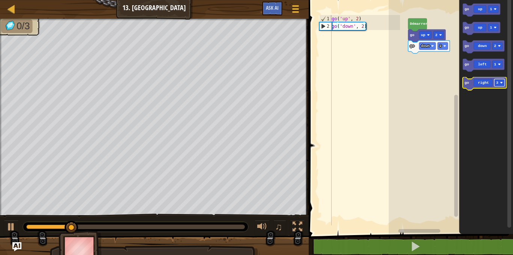
click at [496, 84] on text "3" at bounding box center [497, 83] width 2 height 4
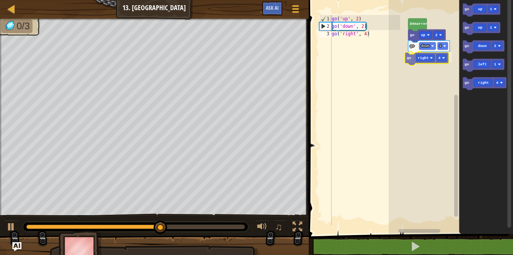
click at [421, 54] on div "[PERSON_NAME] go up 2 go down 2 go right 4 go up 1 go up 1 go down 2 go left 1 …" at bounding box center [450, 115] width 124 height 238
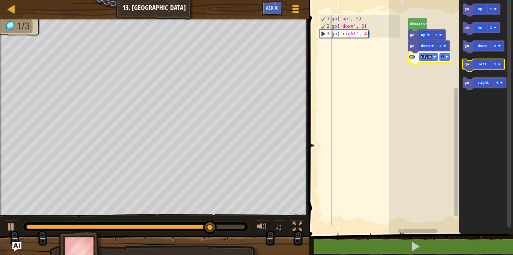
click at [484, 65] on icon "Espace de travail de Blocky" at bounding box center [483, 65] width 42 height 13
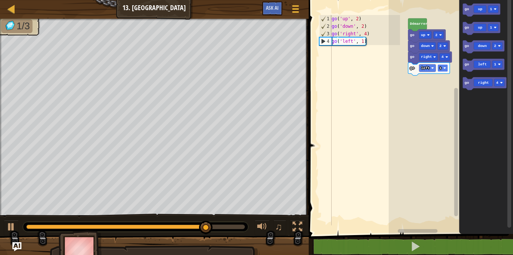
click at [444, 72] on rect "Espace de travail de Blocky" at bounding box center [442, 68] width 11 height 8
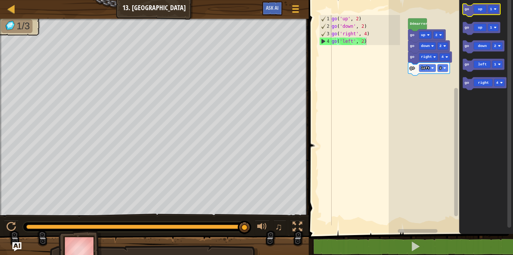
click at [484, 11] on icon "Espace de travail de Blocky" at bounding box center [481, 10] width 38 height 13
click at [438, 78] on rect "Espace de travail de Blocky" at bounding box center [438, 79] width 11 height 8
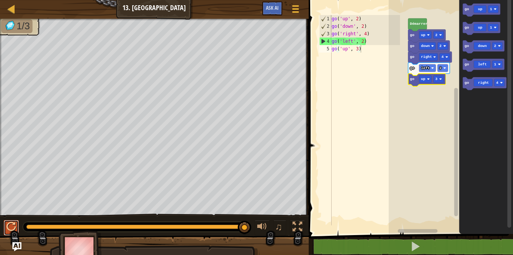
click at [8, 226] on div at bounding box center [11, 227] width 10 height 10
click at [480, 68] on icon "Espace de travail de Blocky" at bounding box center [483, 65] width 42 height 13
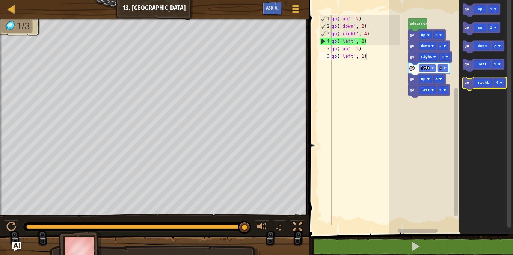
click at [490, 85] on icon "Espace de travail de Blocky" at bounding box center [484, 83] width 44 height 13
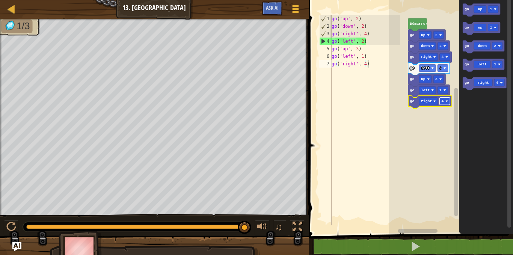
click at [442, 101] on text "4" at bounding box center [442, 101] width 2 height 4
click at [478, 43] on icon "Espace de travail de Blocky" at bounding box center [483, 47] width 42 height 13
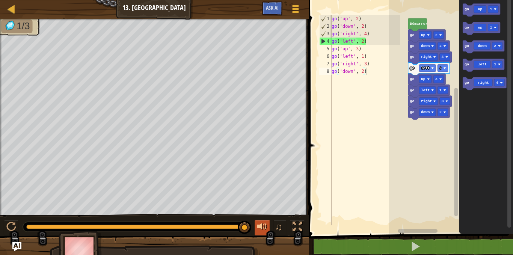
click at [265, 226] on div at bounding box center [262, 227] width 10 height 10
click at [13, 228] on div at bounding box center [11, 227] width 10 height 10
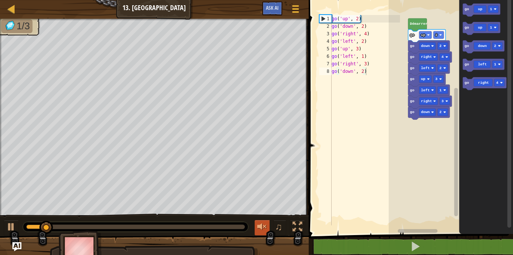
click at [263, 220] on button at bounding box center [261, 227] width 15 height 15
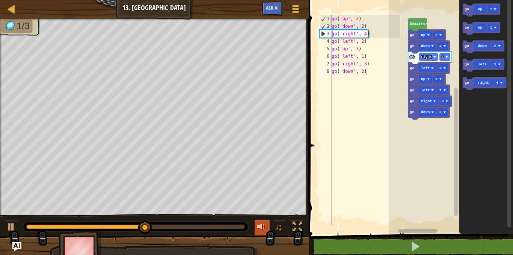
click at [260, 220] on button at bounding box center [261, 227] width 15 height 15
click at [254, 222] on button at bounding box center [261, 227] width 15 height 15
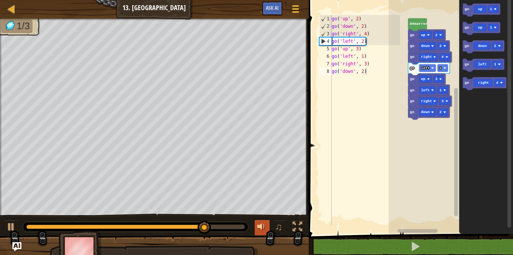
click at [254, 222] on button at bounding box center [261, 227] width 15 height 15
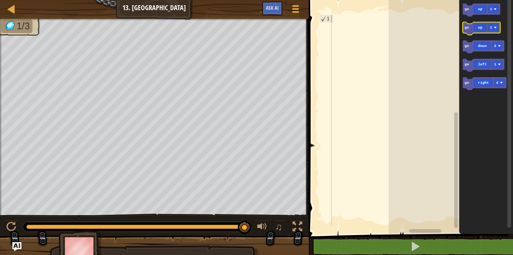
click at [484, 30] on icon "Espace de travail de Blocky" at bounding box center [481, 28] width 38 height 13
click at [487, 30] on icon "Espace de travail de Blocky" at bounding box center [481, 28] width 38 height 13
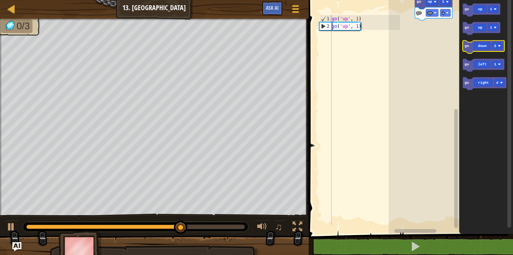
click at [488, 45] on icon "Espace de travail de Blocky" at bounding box center [483, 47] width 42 height 13
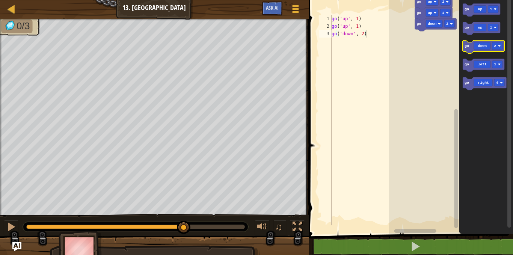
click at [488, 45] on icon "Espace de travail de Blocky" at bounding box center [483, 47] width 42 height 13
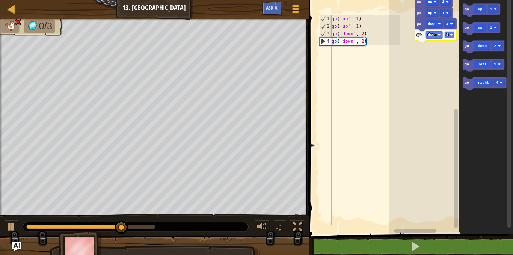
click at [448, 33] on rect "Espace de travail de Blocky" at bounding box center [449, 35] width 11 height 8
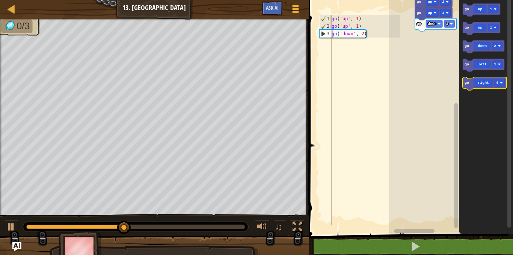
click at [473, 81] on icon "Espace de travail de Blocky" at bounding box center [484, 83] width 44 height 13
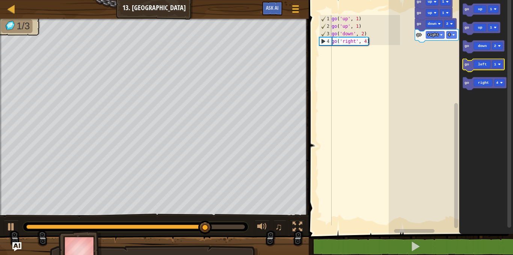
click at [481, 63] on icon "Espace de travail de Blocky" at bounding box center [483, 65] width 42 height 13
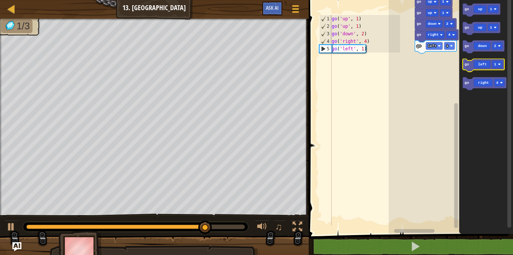
click at [480, 63] on icon "Espace de travail de Blocky" at bounding box center [483, 65] width 42 height 13
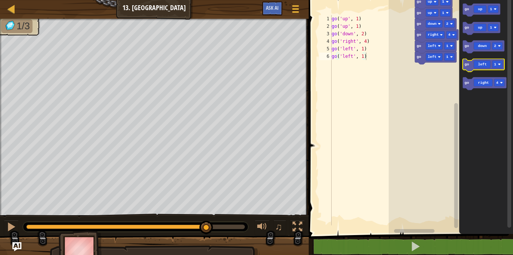
click at [480, 63] on icon "Espace de travail de Blocky" at bounding box center [483, 65] width 42 height 13
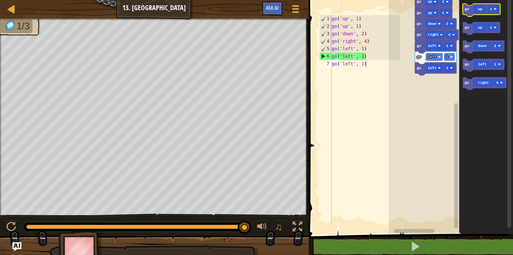
click at [481, 11] on icon "Espace de travail de Blocky" at bounding box center [481, 10] width 38 height 13
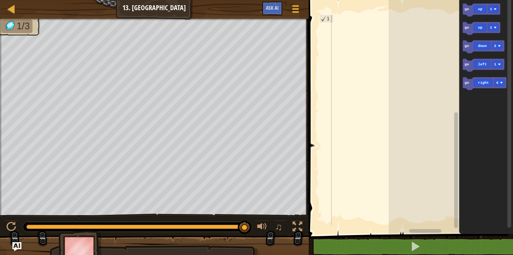
click at [460, 16] on icon "Espace de travail de Blocky" at bounding box center [486, 115] width 54 height 238
click at [450, 22] on div "go up 1 go up 1 go down 2 go left 1 go right 4" at bounding box center [450, 115] width 124 height 238
click at [428, 10] on rect "Espace de travail de Blocky" at bounding box center [450, 115] width 124 height 238
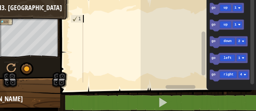
click at [5, 46] on div "Carte Junior 13. Randonneur Menu du jeu Ask AI 1 הההההההההההההההההההההההההההההה…" at bounding box center [128, 104] width 256 height 208
drag, startPoint x: 100, startPoint y: 80, endPoint x: -71, endPoint y: 43, distance: 174.4
click at [0, 0] on html "Carte Junior 13. Randonneur Menu du jeu Ask AI 1 הההההההההההההההההההההההההההההה…" at bounding box center [128, 0] width 256 height 0
click at [45, 83] on div at bounding box center [30, 96] width 60 height 38
click at [89, 46] on div at bounding box center [116, 56] width 70 height 83
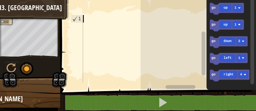
click at [92, 45] on div at bounding box center [116, 56] width 70 height 83
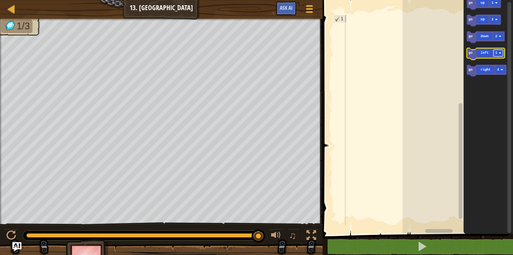
click at [499, 54] on image "Espace de travail de Blocky" at bounding box center [500, 53] width 3 height 3
click at [475, 55] on icon "Espace de travail de Blocky" at bounding box center [486, 54] width 38 height 12
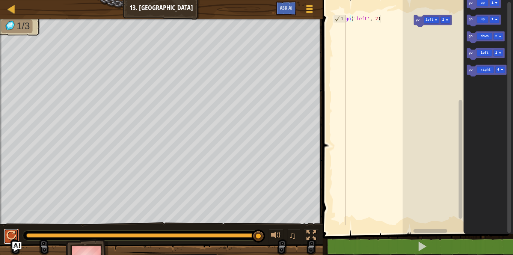
click at [14, 232] on div at bounding box center [11, 235] width 10 height 10
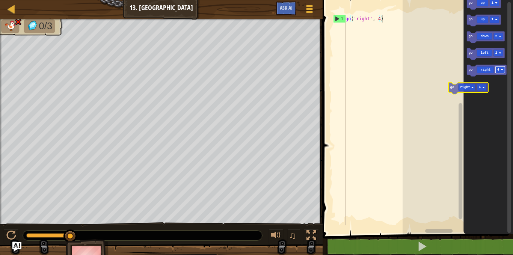
click at [480, 87] on icon "go up 1 go up 1 go down 2 go left 2 go right 4" at bounding box center [488, 115] width 50 height 238
click at [499, 69] on rect "Espace de travail de Blocky" at bounding box center [499, 69] width 9 height 7
click at [416, 11] on div "go up 1 go up 1 go down 2 go left 2 go right 2 go right 2" at bounding box center [457, 115] width 110 height 238
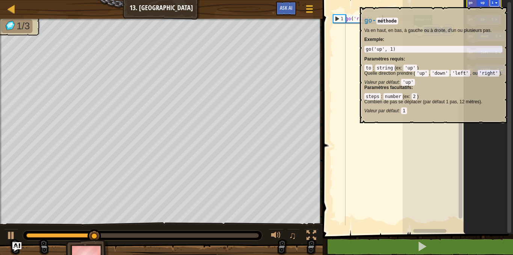
click at [495, 3] on image "Espace de travail de Blocky" at bounding box center [496, 3] width 3 height 3
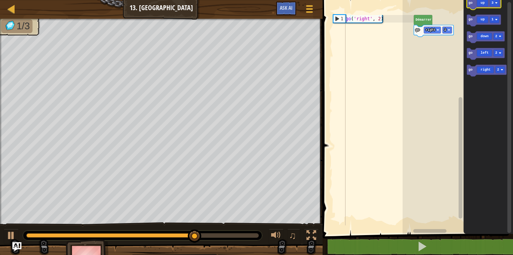
click at [482, 3] on icon "Espace de travail de Blocky" at bounding box center [484, 4] width 34 height 12
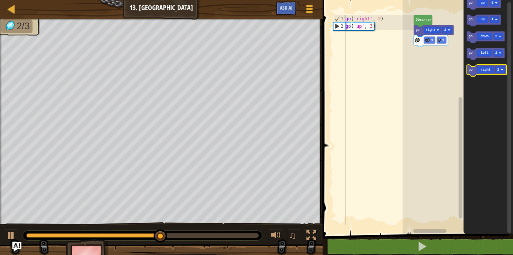
click at [486, 70] on icon "Espace de travail de Blocky" at bounding box center [487, 71] width 40 height 12
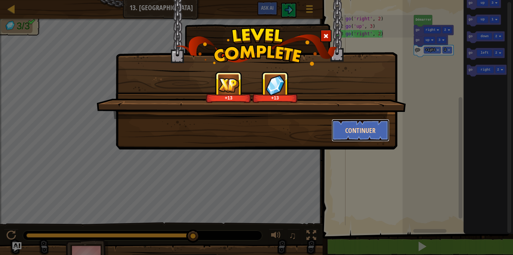
click at [368, 128] on button "Continuer" at bounding box center [360, 130] width 58 height 23
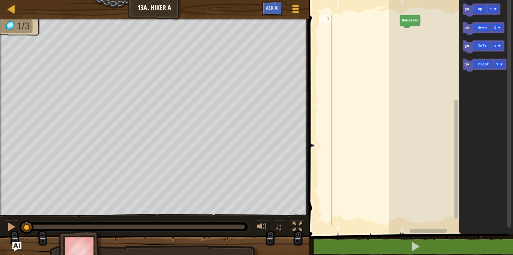
click at [474, 26] on icon "Espace de travail de Blocky" at bounding box center [483, 28] width 42 height 13
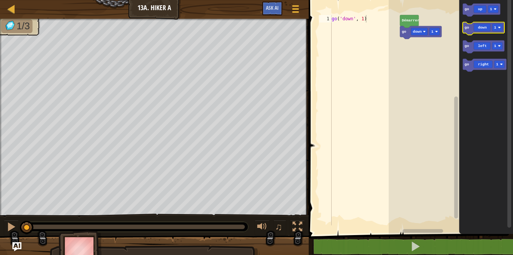
click at [474, 26] on icon "Espace de travail de Blocky" at bounding box center [483, 28] width 42 height 13
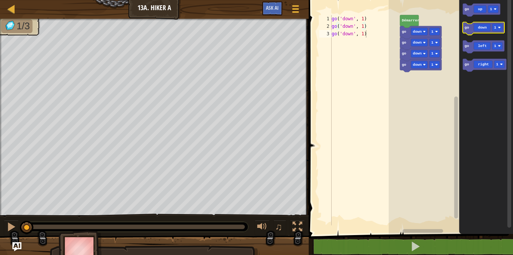
click at [474, 26] on icon "Espace de travail de Blocky" at bounding box center [483, 28] width 42 height 13
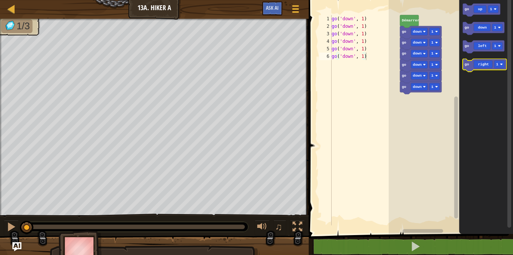
click at [471, 68] on g "go up 1 go down 1 go left 1 go right 1" at bounding box center [484, 38] width 44 height 68
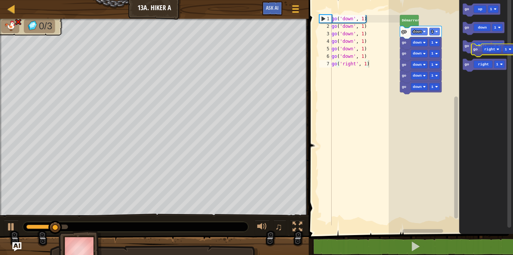
click at [438, 67] on div "go down 1 go down 1 go down 1 go down 1 go down 1 go down 1 Démarrer go up 1 go…" at bounding box center [450, 115] width 124 height 238
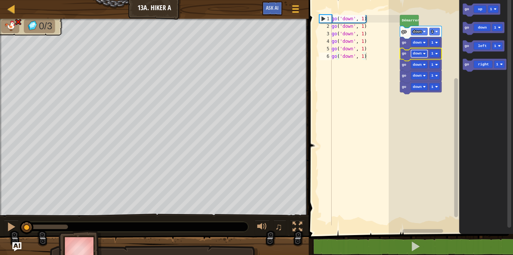
click at [417, 53] on text "down" at bounding box center [416, 53] width 9 height 4
click at [416, 52] on text "down" at bounding box center [416, 53] width 9 height 4
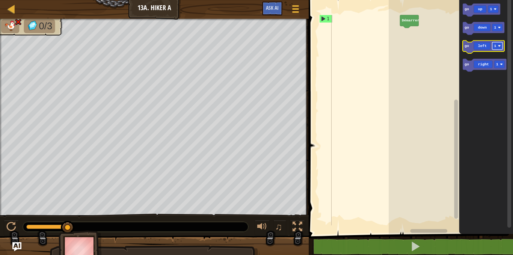
click at [495, 47] on text "1" at bounding box center [495, 46] width 2 height 4
click at [486, 48] on icon "Espace de travail de Blocky" at bounding box center [483, 47] width 42 height 13
click at [512, 23] on icon "Espace de travail de Blocky" at bounding box center [486, 115] width 54 height 238
click at [495, 65] on rect "Espace de travail de Blocky" at bounding box center [499, 64] width 11 height 8
click at [497, 60] on icon "Espace de travail de Blocky" at bounding box center [484, 65] width 44 height 13
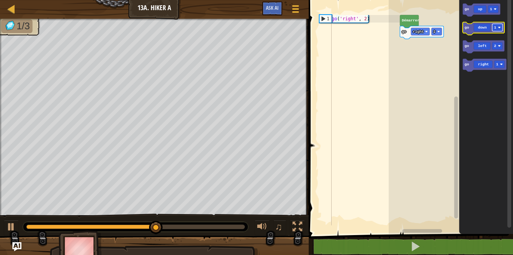
click at [495, 29] on text "1" at bounding box center [495, 28] width 2 height 4
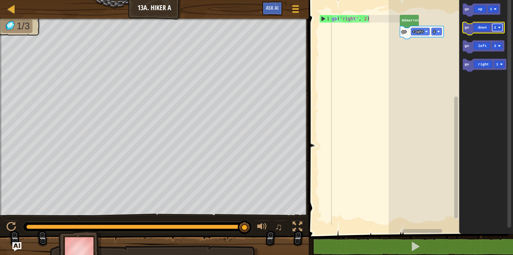
click at [496, 28] on rect "Espace de travail de Blocky" at bounding box center [497, 28] width 11 height 8
click at [481, 32] on icon "Espace de travail de Blocky" at bounding box center [483, 28] width 42 height 13
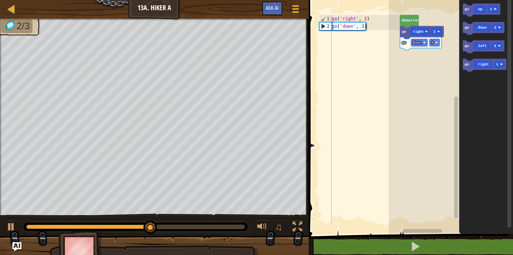
click at [496, 58] on icon "Espace de travail de Blocky" at bounding box center [486, 115] width 54 height 238
click at [497, 60] on icon "Espace de travail de Blocky" at bounding box center [484, 65] width 44 height 13
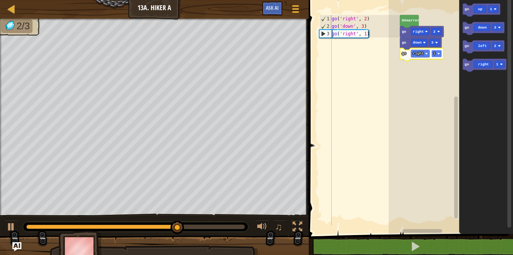
click at [436, 56] on rect "Espace de travail de Blocky" at bounding box center [436, 54] width 11 height 8
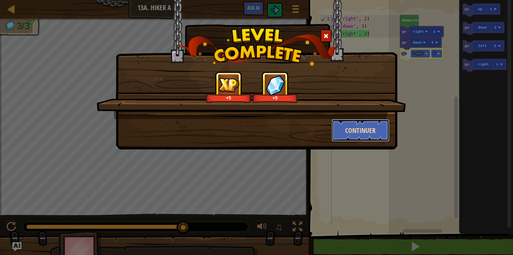
click at [373, 121] on button "Continuer" at bounding box center [360, 130] width 58 height 23
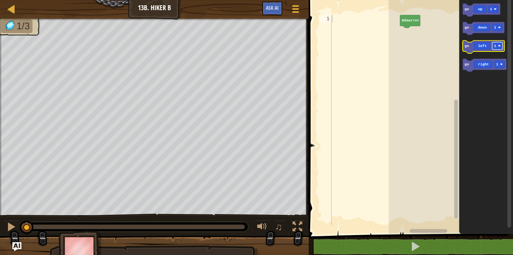
click at [497, 45] on rect "Espace de travail de Blocky" at bounding box center [497, 46] width 11 height 8
click at [489, 49] on icon "Espace de travail de Blocky" at bounding box center [483, 47] width 42 height 13
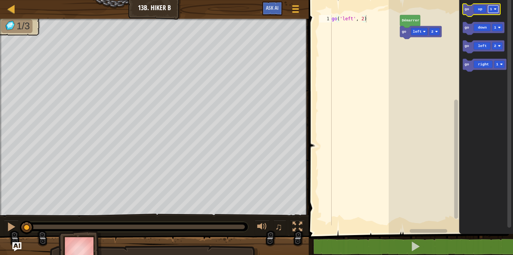
click at [490, 10] on text "1" at bounding box center [491, 9] width 2 height 4
click at [489, 9] on rect "Espace de travail de Blocky" at bounding box center [493, 9] width 11 height 8
click at [478, 10] on icon "Espace de travail de Blocky" at bounding box center [481, 10] width 38 height 13
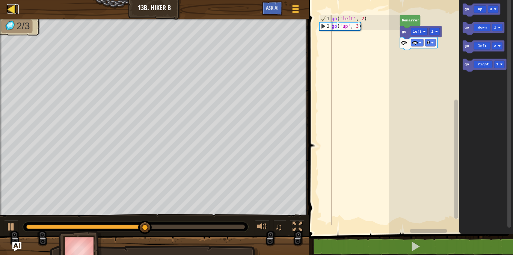
click at [15, 7] on div at bounding box center [11, 8] width 9 height 9
select select "fr"
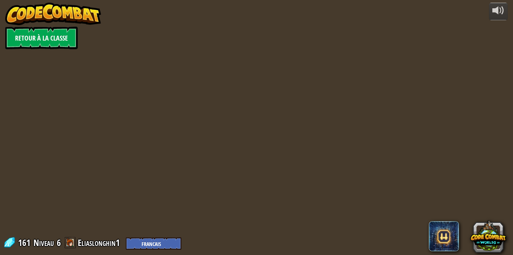
select select "fr"
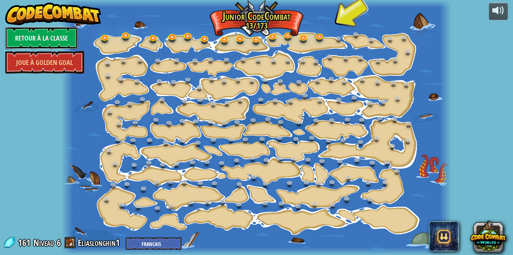
click at [32, 39] on link "Retour à la Classe" at bounding box center [41, 38] width 72 height 23
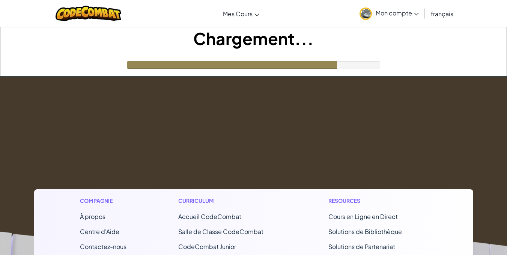
click at [394, 10] on span "Mon compte" at bounding box center [397, 13] width 43 height 8
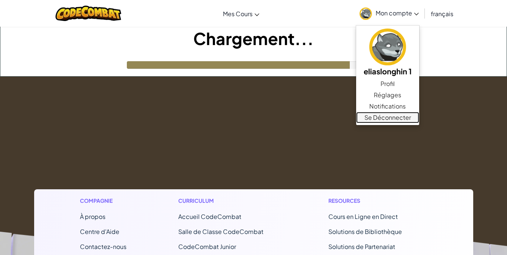
click at [390, 115] on link "Se Déconnecter" at bounding box center [387, 117] width 63 height 11
